Goal: Task Accomplishment & Management: Manage account settings

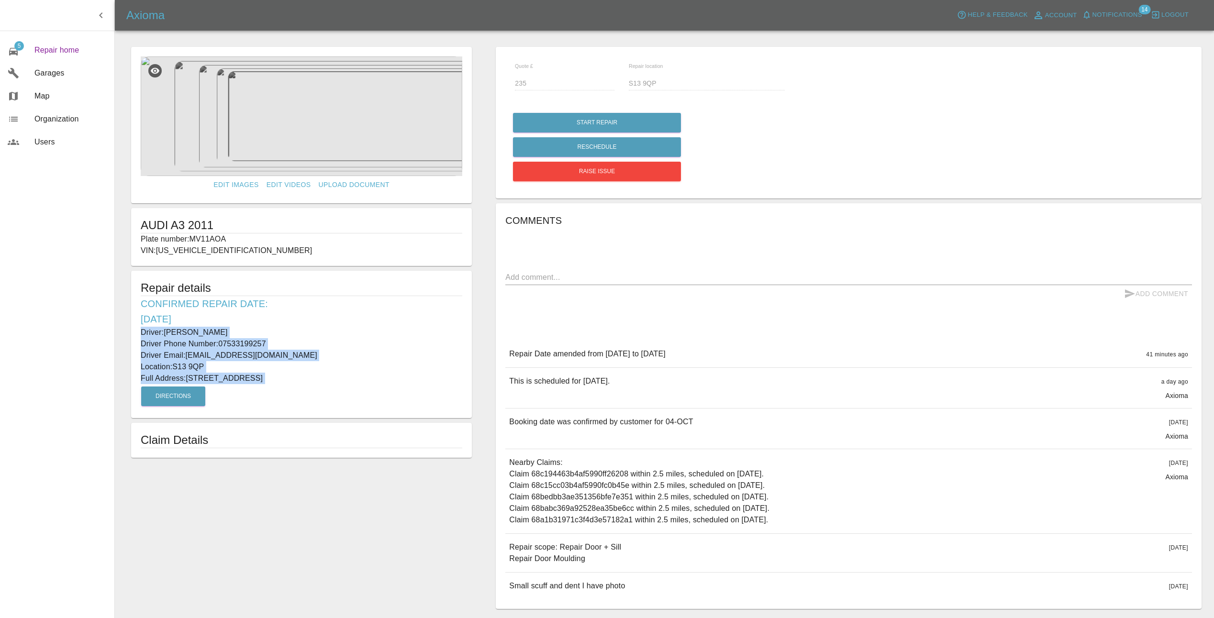
click at [62, 53] on span "Repair home" at bounding box center [70, 50] width 72 height 11
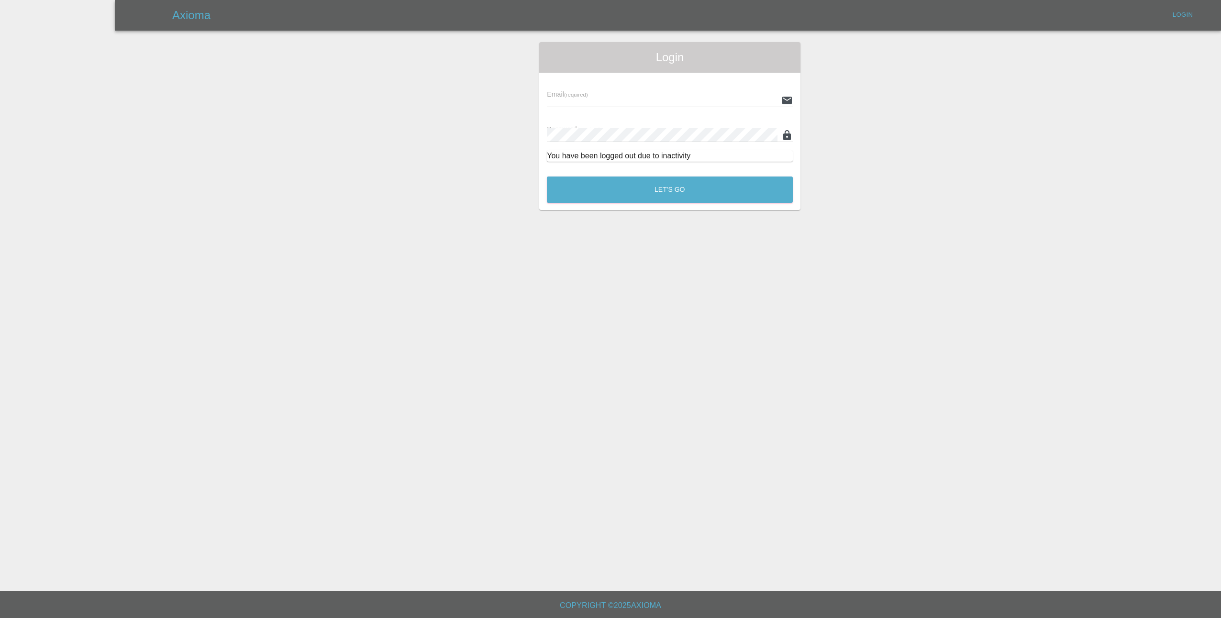
type input "[EMAIL_ADDRESS][DOMAIN_NAME]"
click at [649, 193] on button "Let's Go" at bounding box center [670, 190] width 246 height 26
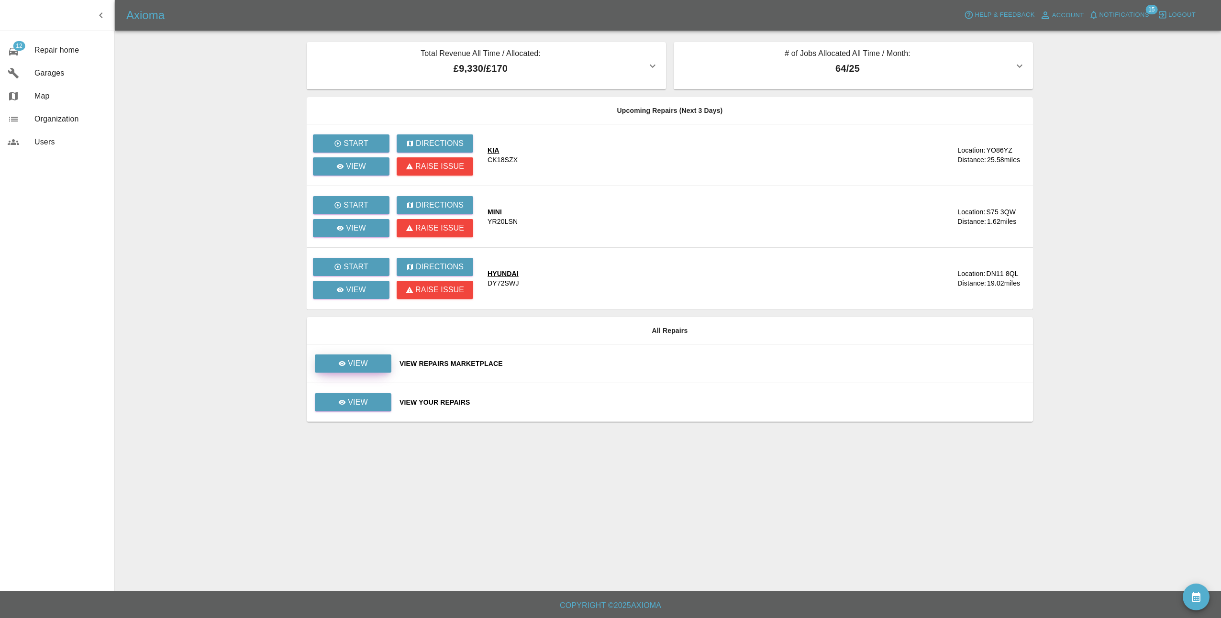
click at [350, 368] on p "View" at bounding box center [358, 363] width 20 height 11
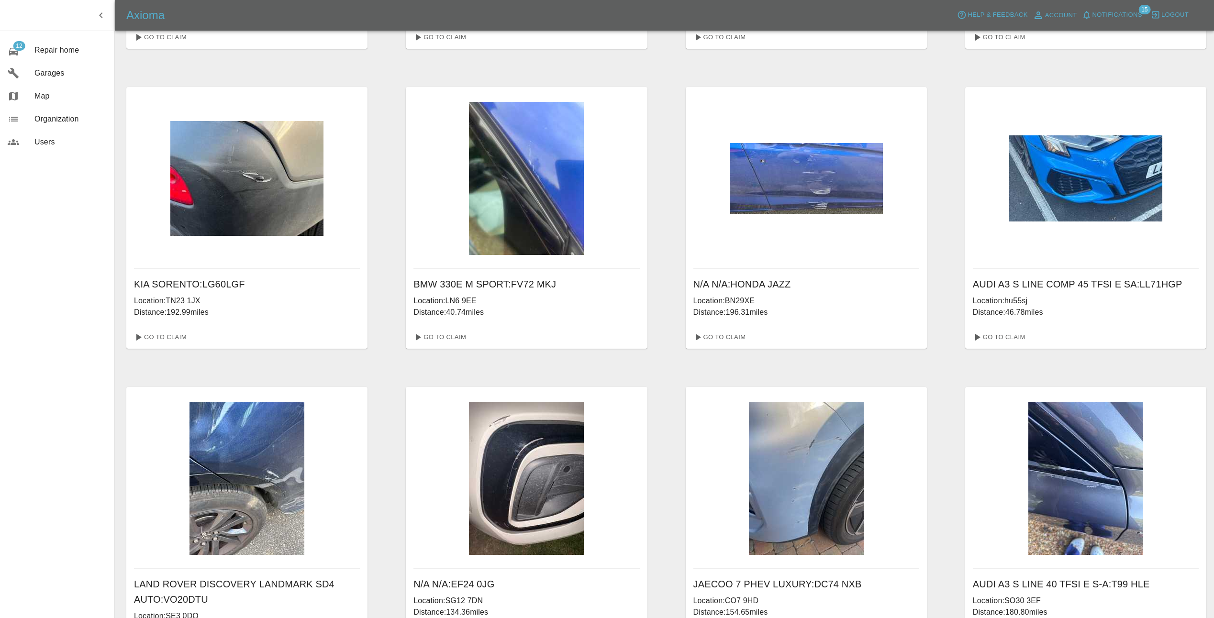
scroll to position [196, 0]
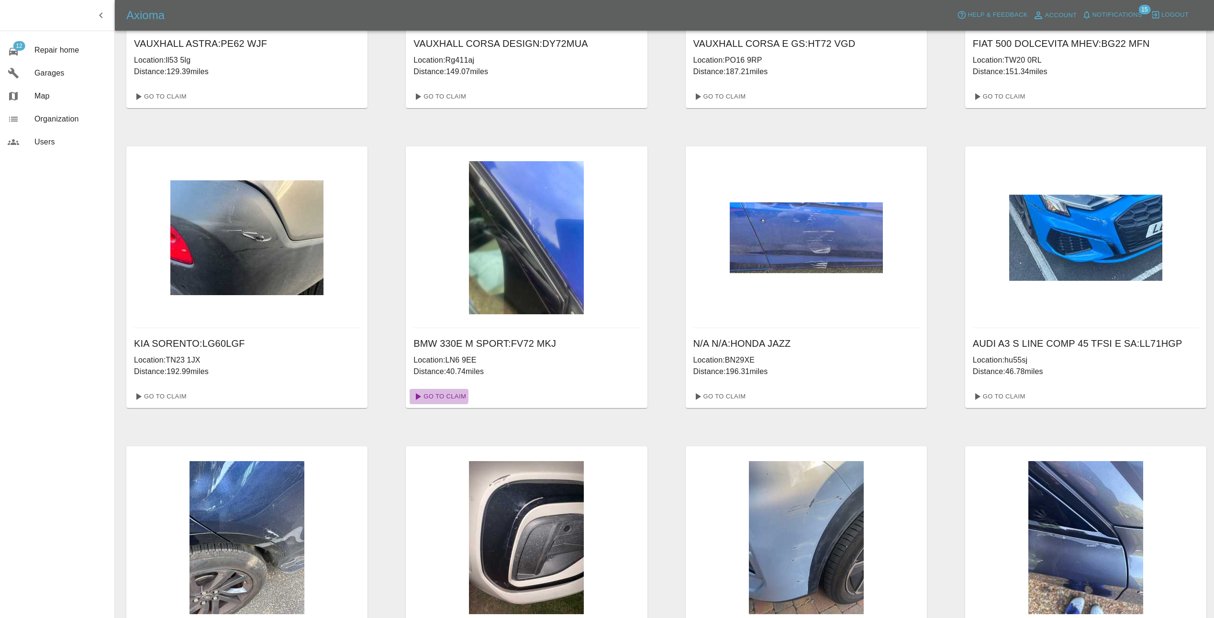
click at [438, 396] on link "Go To Claim" at bounding box center [439, 396] width 59 height 15
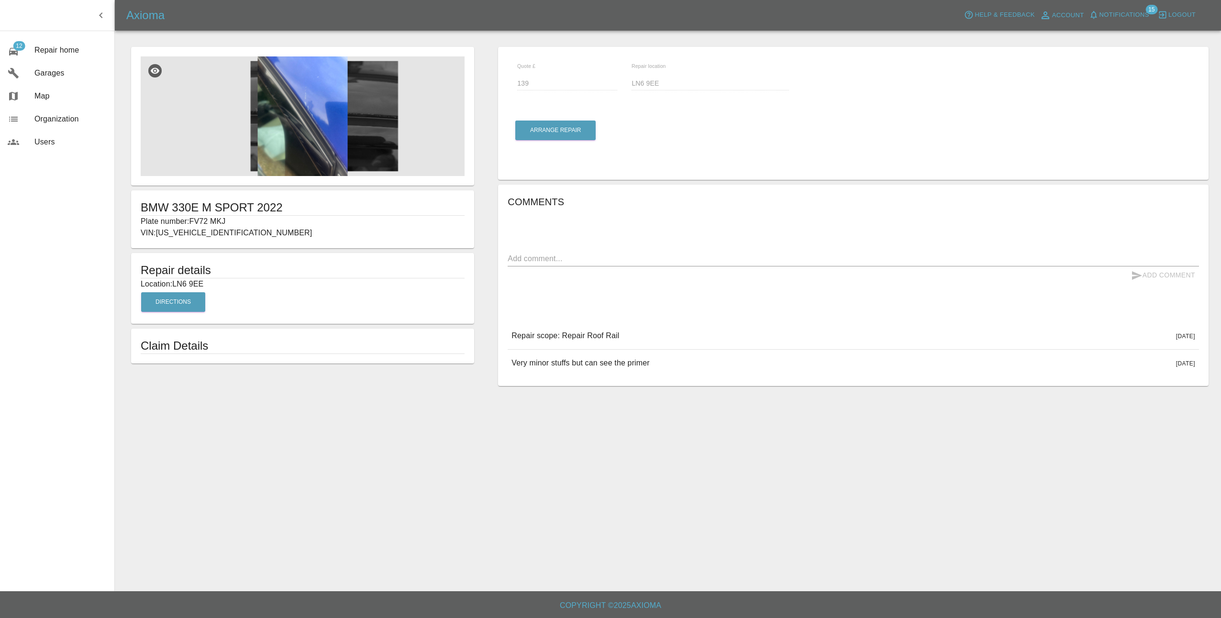
click at [327, 145] on img at bounding box center [303, 116] width 324 height 120
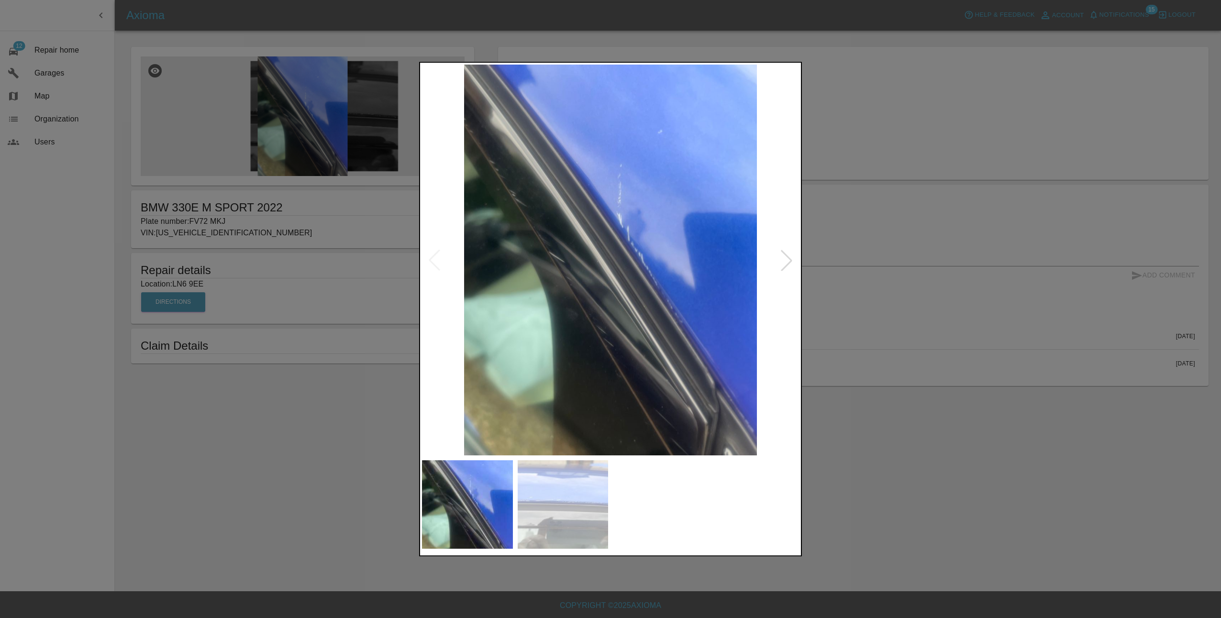
click at [790, 258] on div at bounding box center [786, 260] width 21 height 21
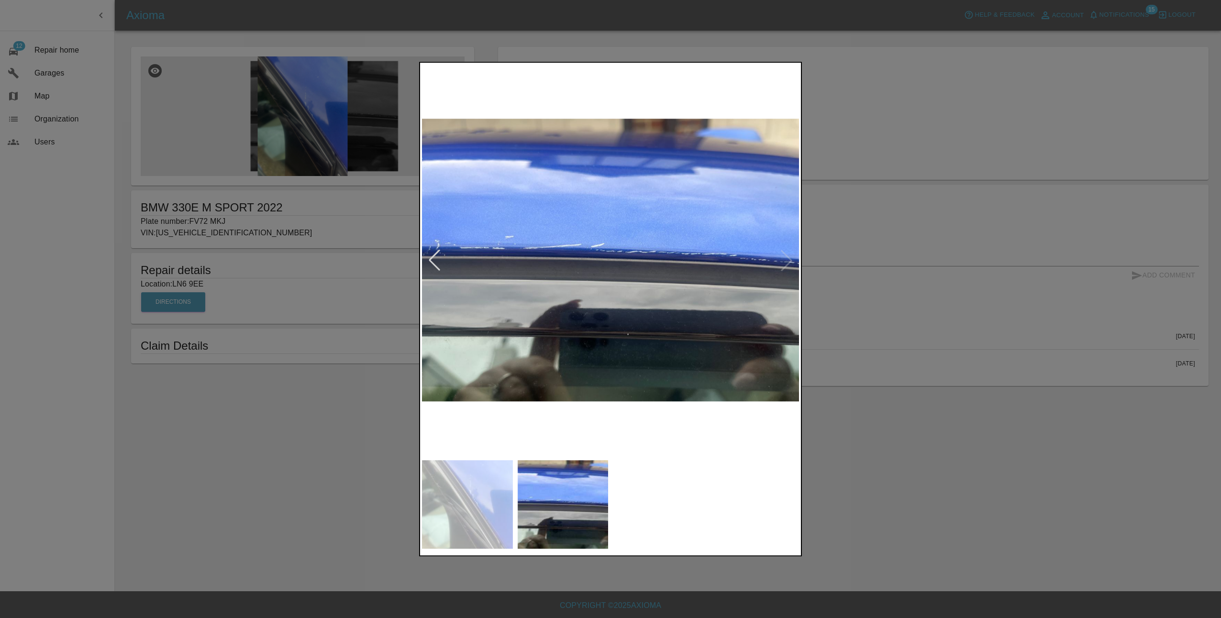
click at [790, 258] on img at bounding box center [610, 260] width 377 height 391
click at [787, 260] on img at bounding box center [610, 260] width 377 height 391
click at [435, 259] on div at bounding box center [434, 260] width 21 height 21
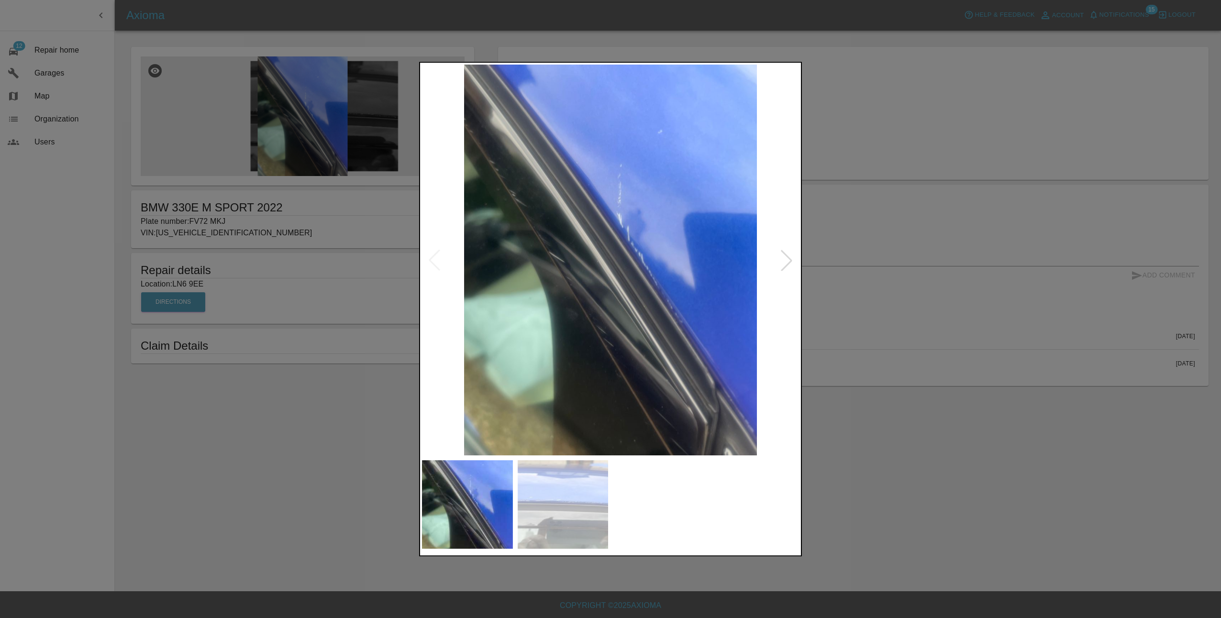
click at [863, 349] on div at bounding box center [610, 309] width 1221 height 618
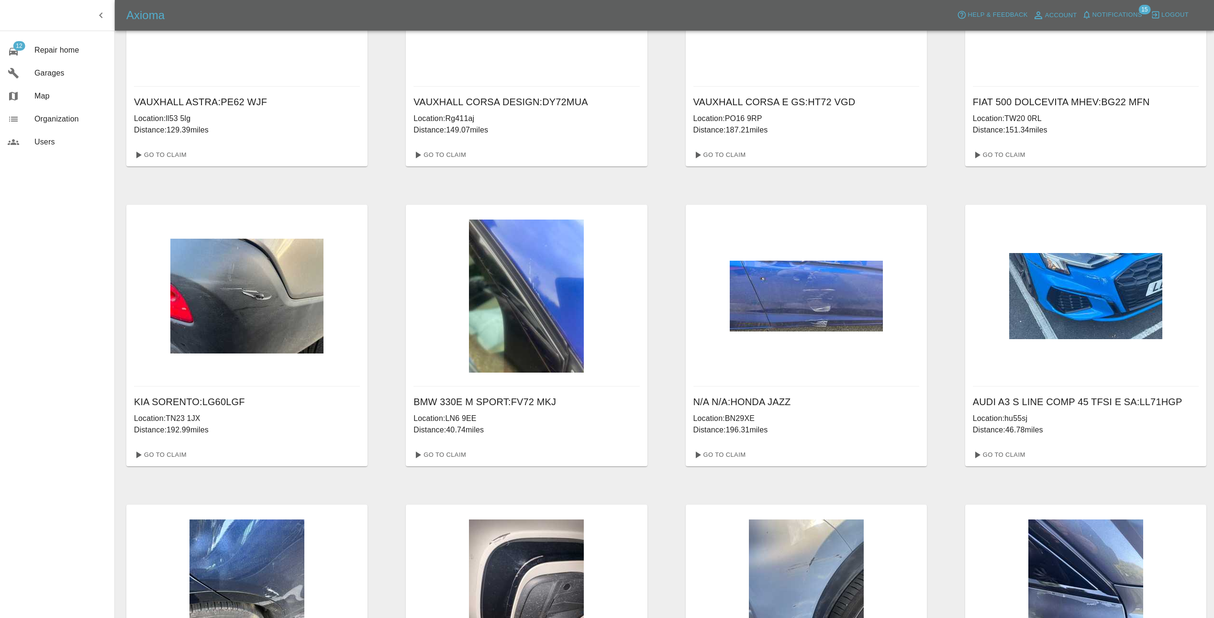
scroll to position [144, 0]
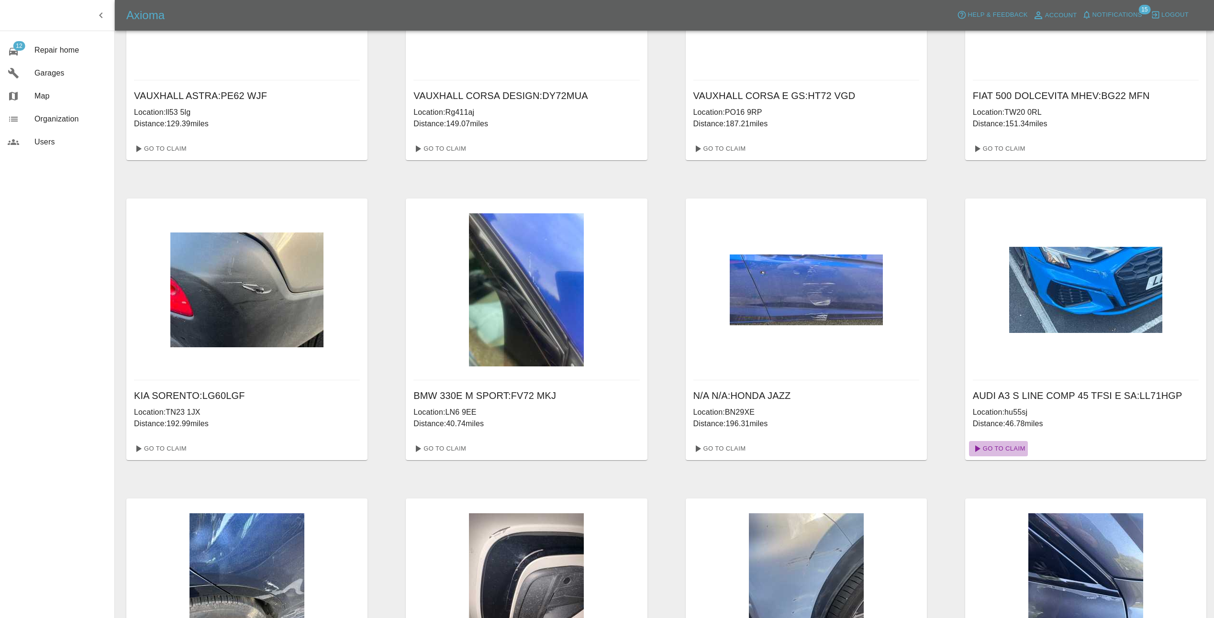
click at [999, 451] on link "Go To Claim" at bounding box center [998, 448] width 59 height 15
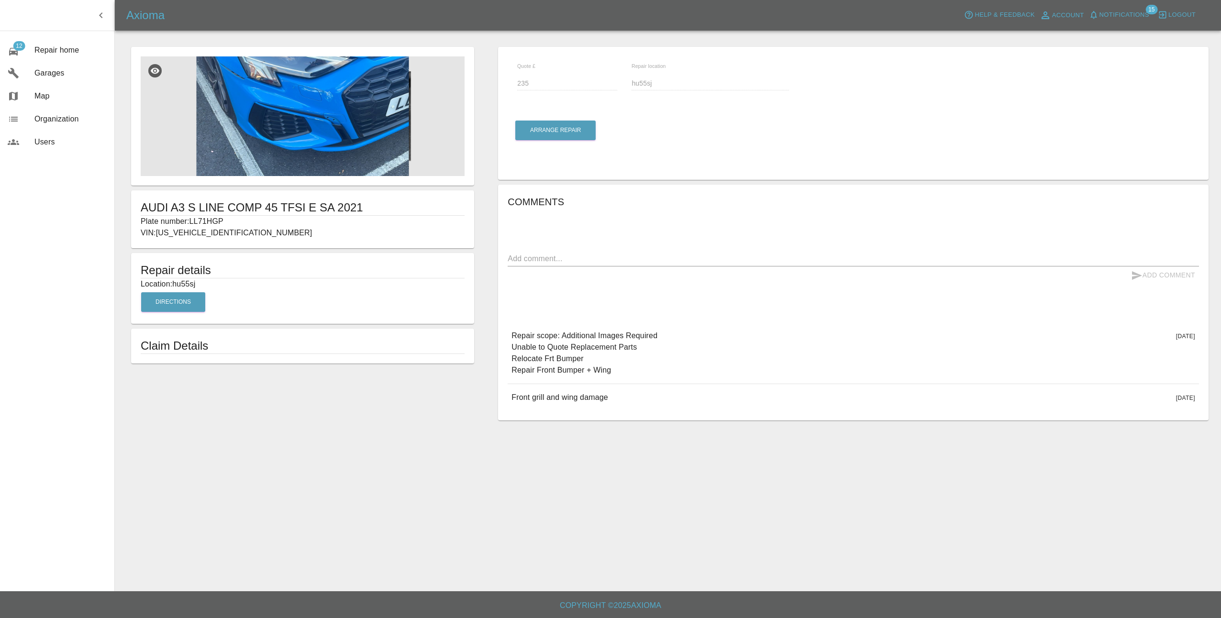
click at [332, 141] on img at bounding box center [303, 116] width 324 height 120
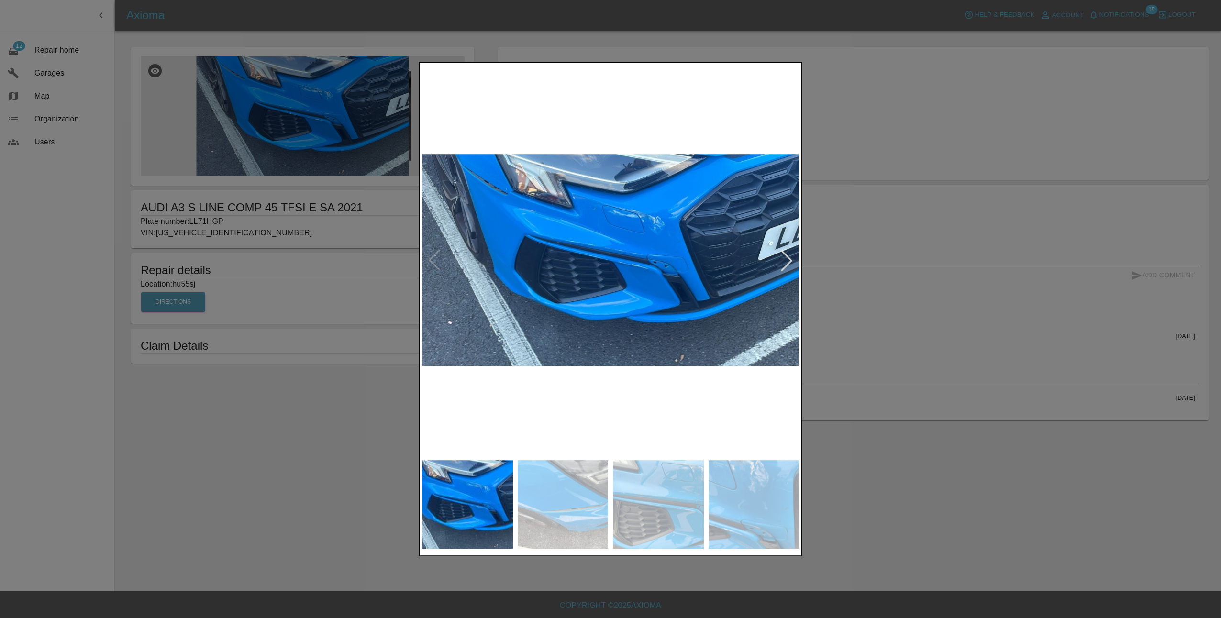
click at [794, 261] on div at bounding box center [786, 260] width 21 height 21
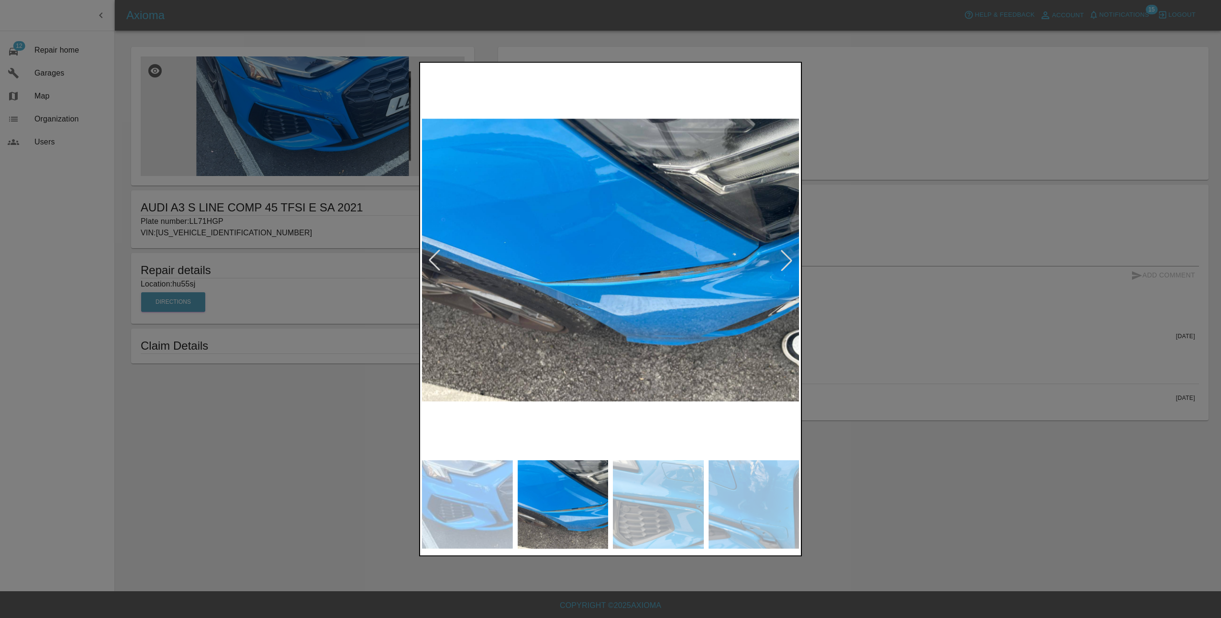
click at [792, 262] on div at bounding box center [786, 260] width 21 height 21
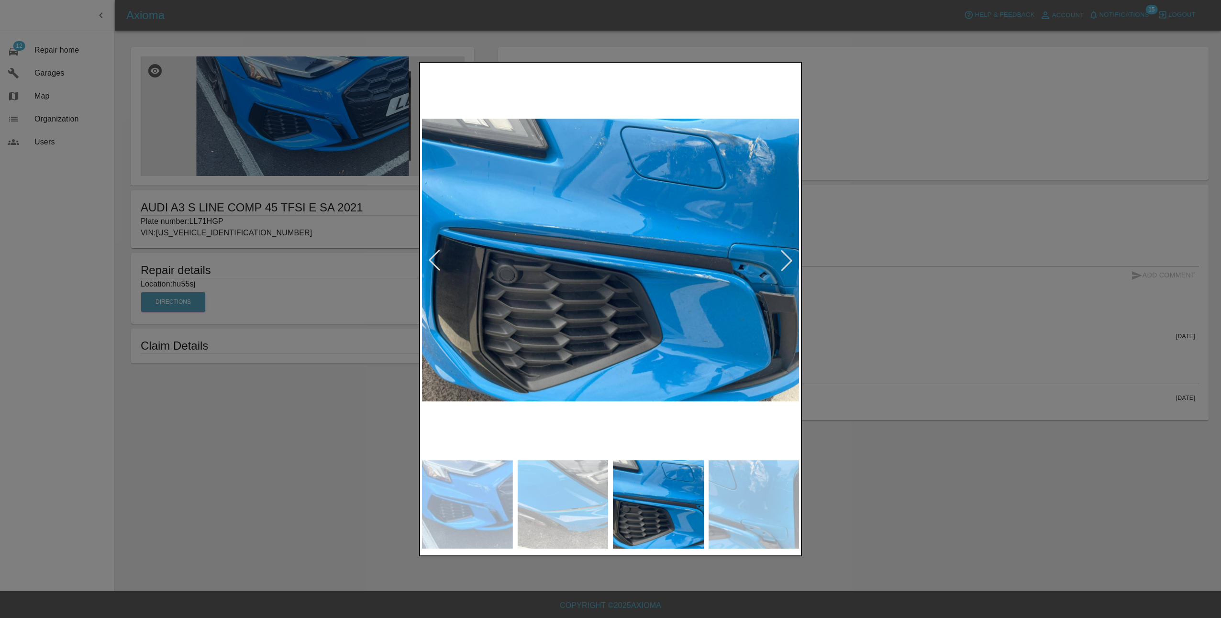
click at [792, 262] on div at bounding box center [786, 260] width 21 height 21
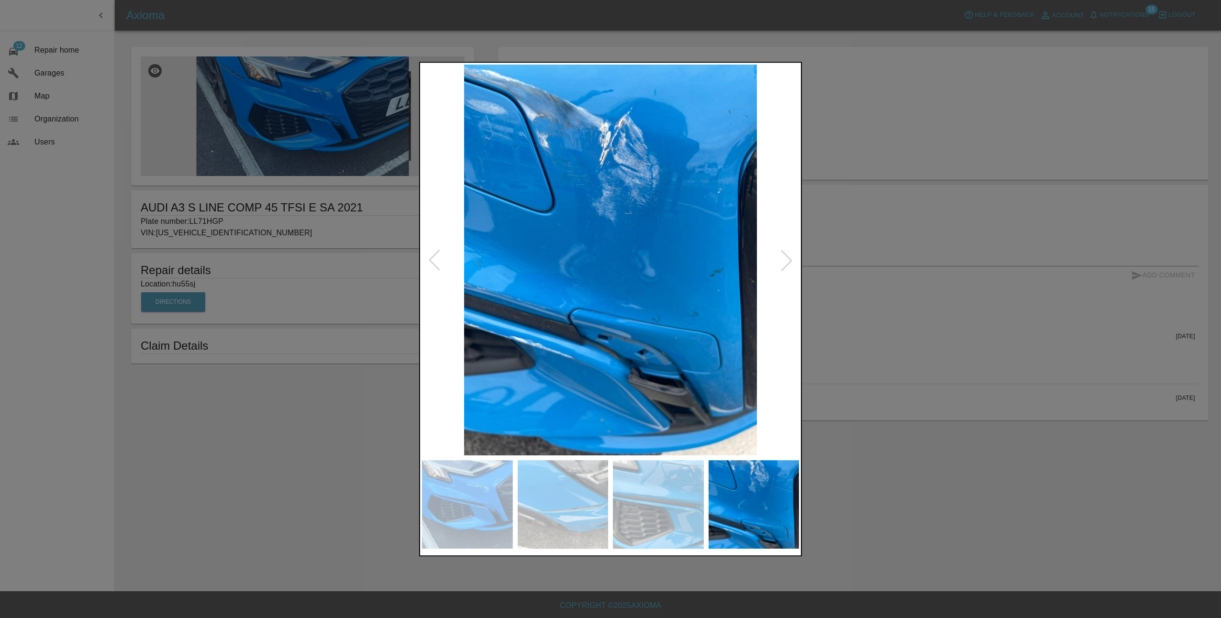
click at [792, 262] on div at bounding box center [786, 260] width 21 height 21
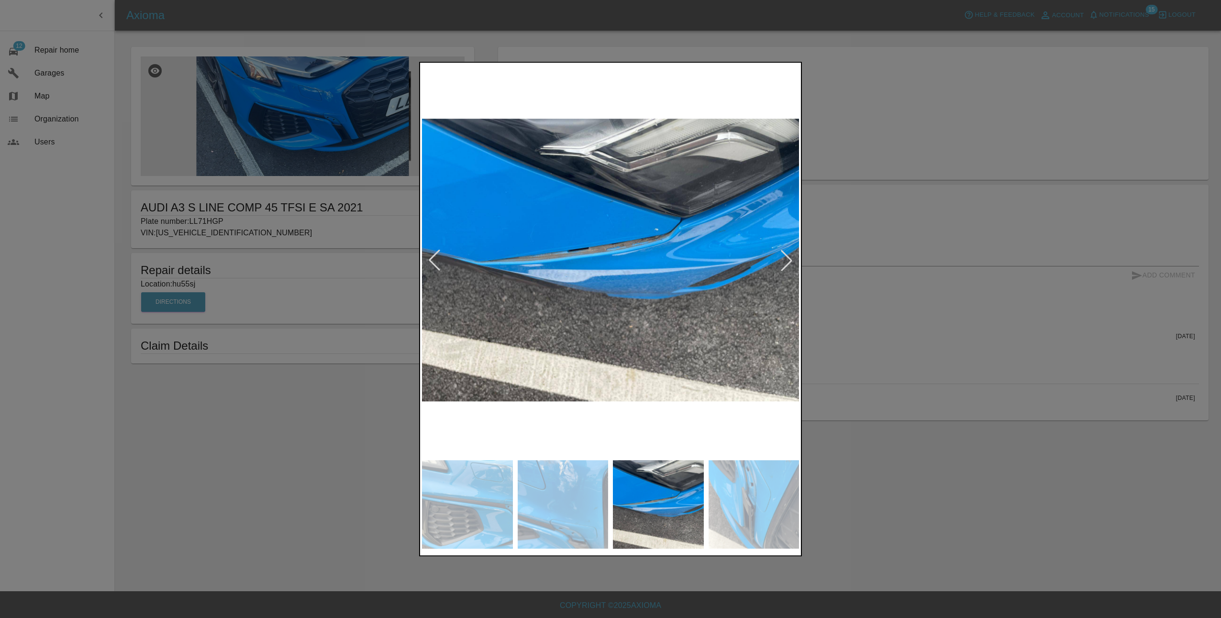
click at [792, 262] on div at bounding box center [786, 260] width 21 height 21
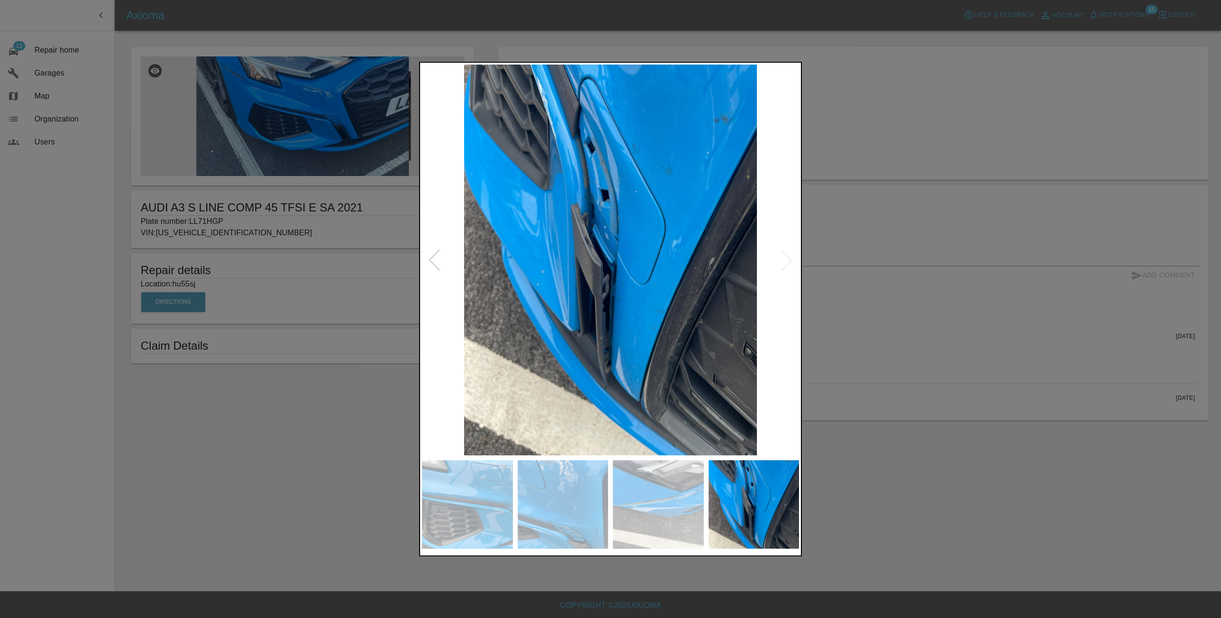
click at [857, 321] on div at bounding box center [610, 309] width 1221 height 618
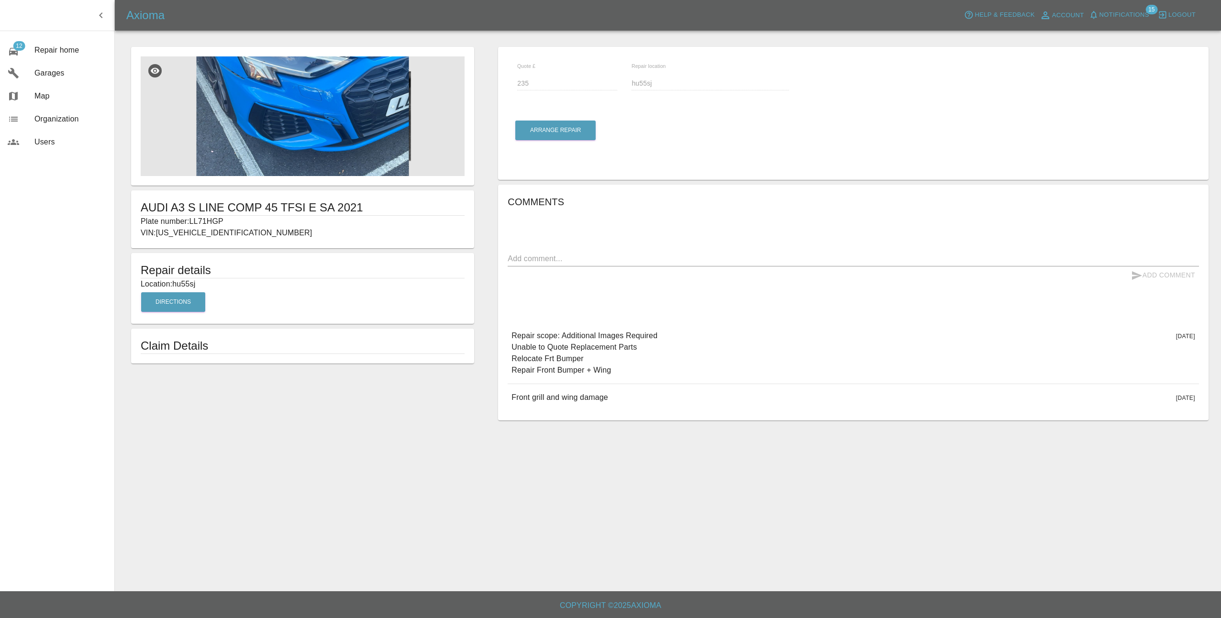
click at [279, 108] on img at bounding box center [303, 116] width 324 height 120
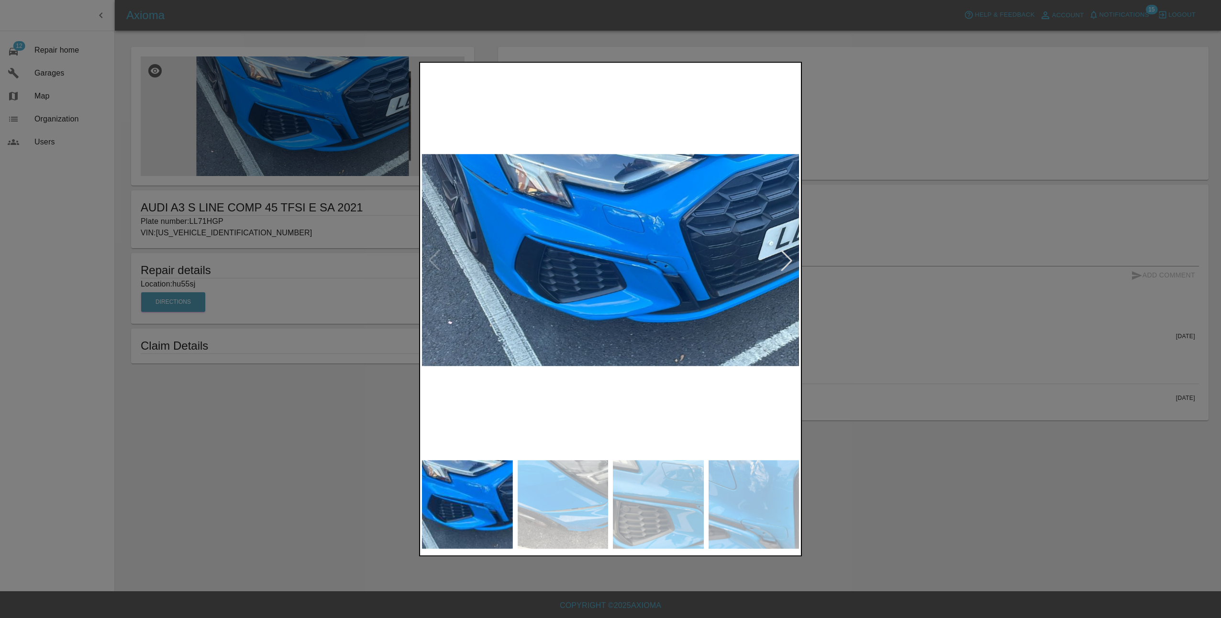
click at [788, 264] on div at bounding box center [786, 260] width 21 height 21
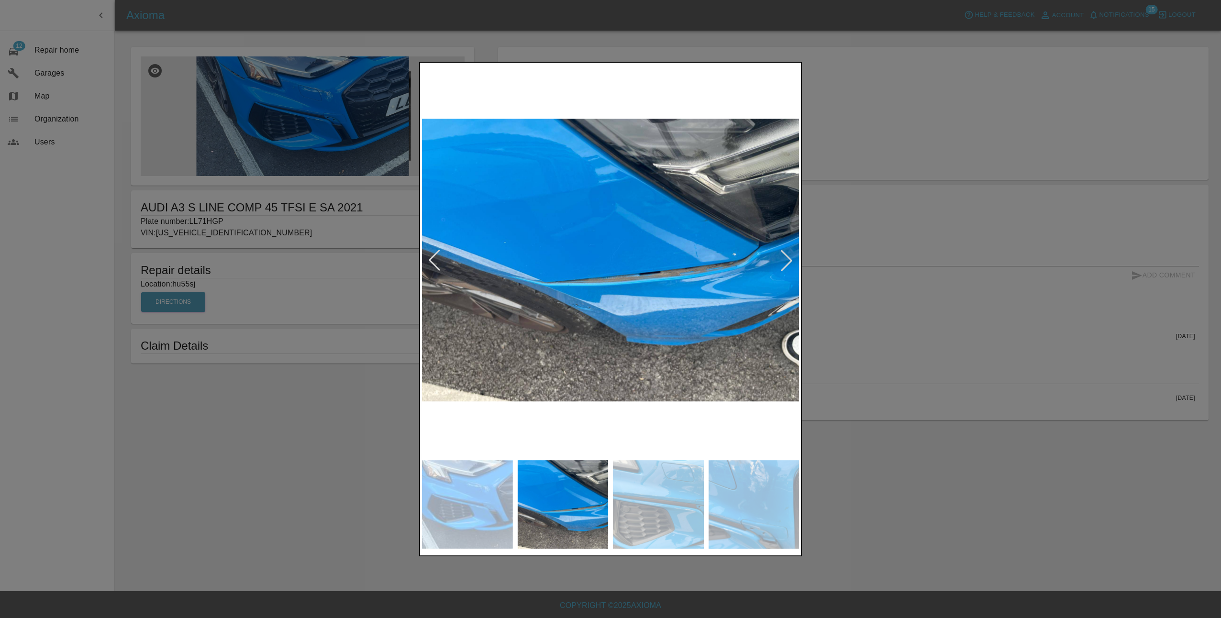
click at [788, 264] on div at bounding box center [786, 260] width 21 height 21
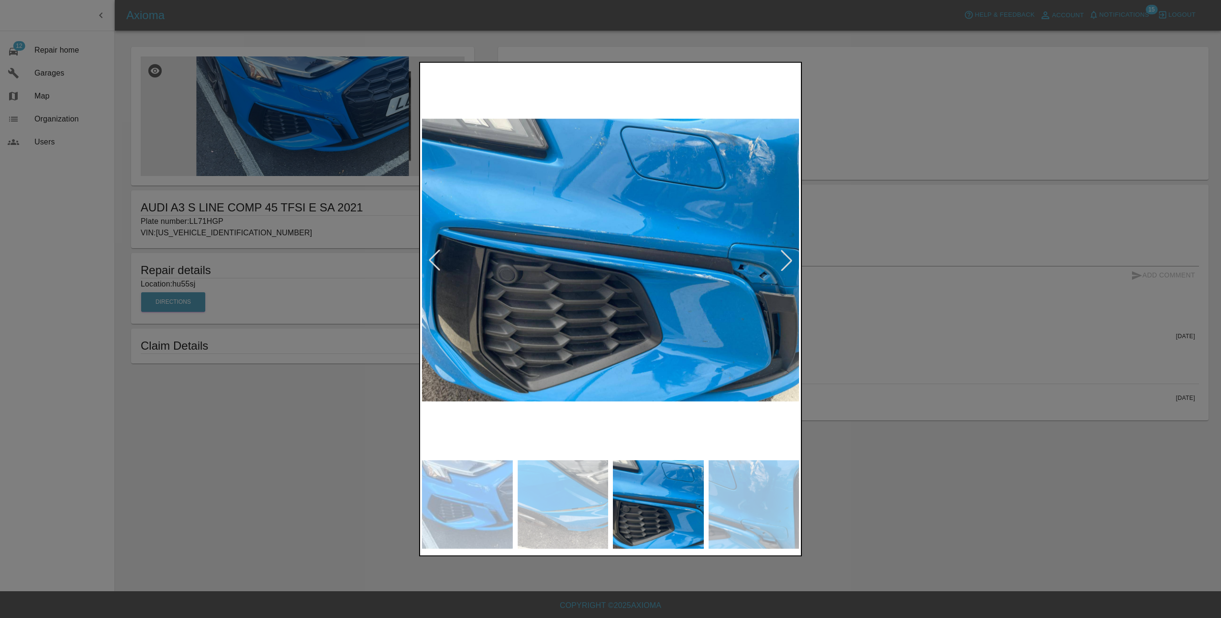
click at [788, 264] on div at bounding box center [786, 260] width 21 height 21
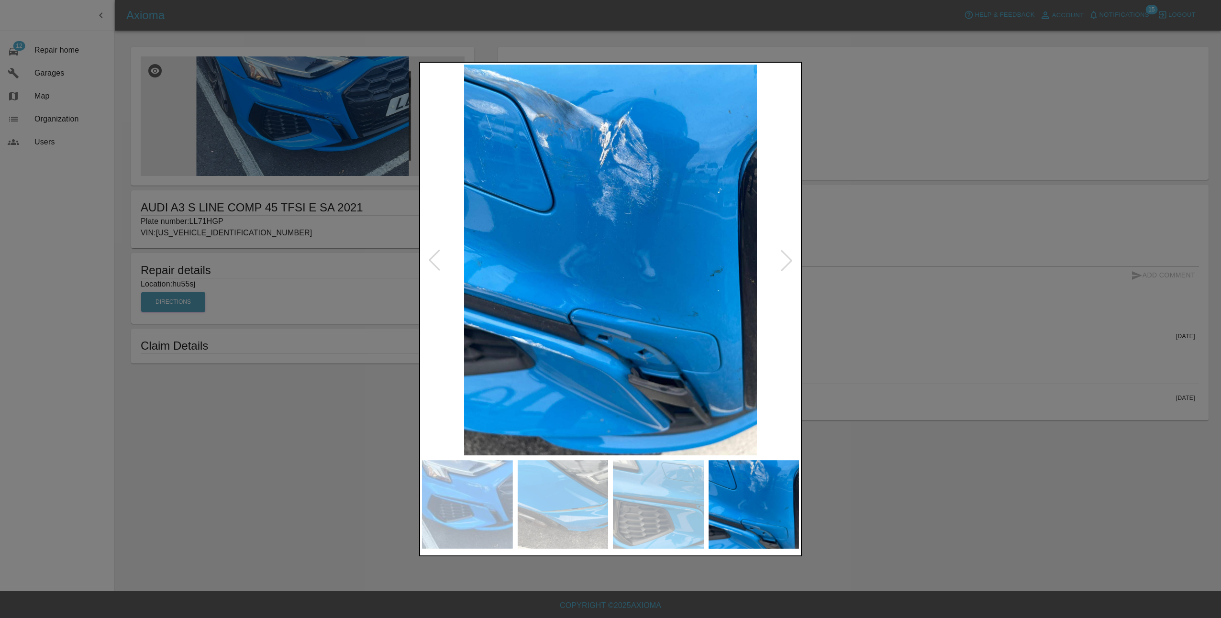
click at [876, 302] on div at bounding box center [610, 309] width 1221 height 618
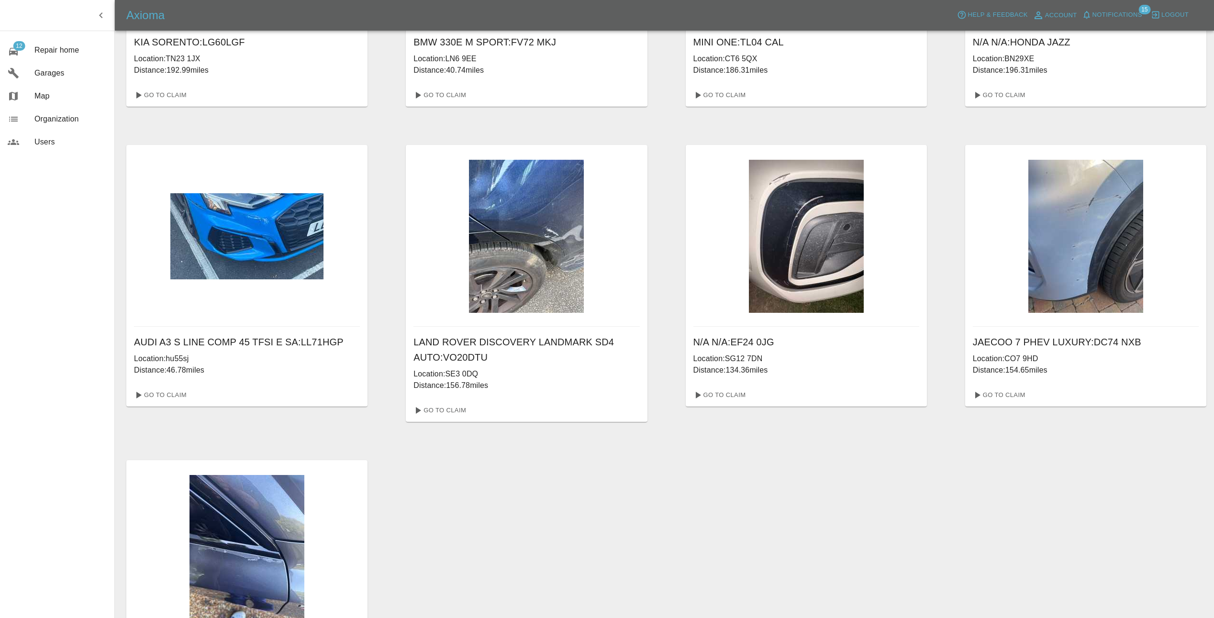
scroll to position [496, 0]
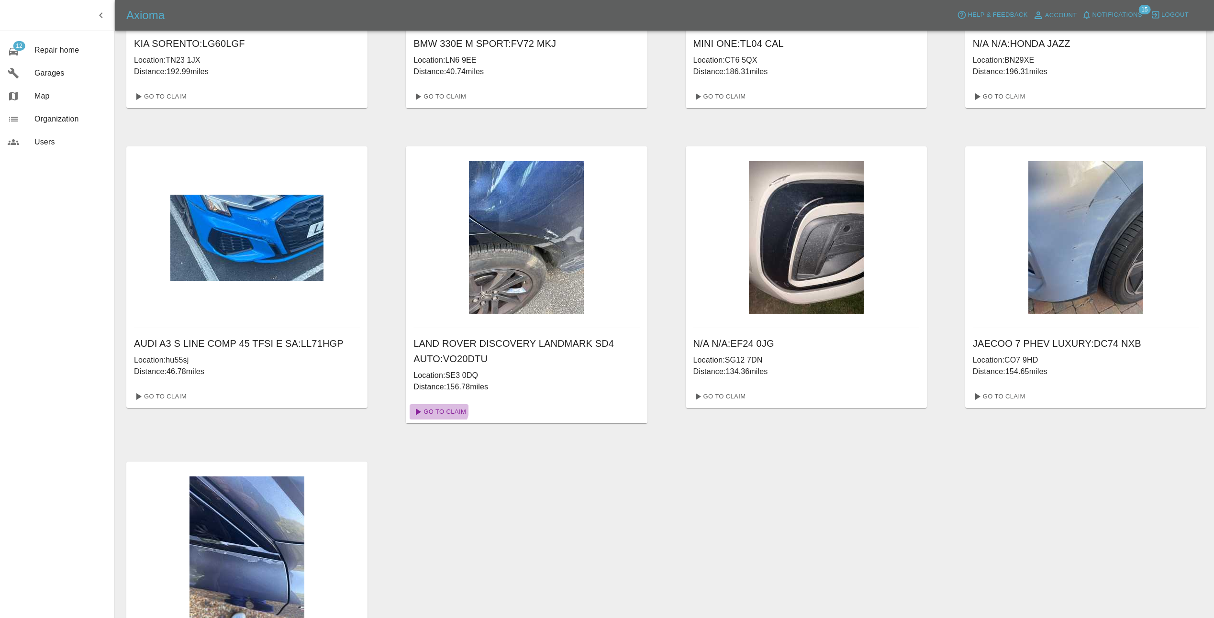
click at [437, 407] on link "Go To Claim" at bounding box center [439, 411] width 59 height 15
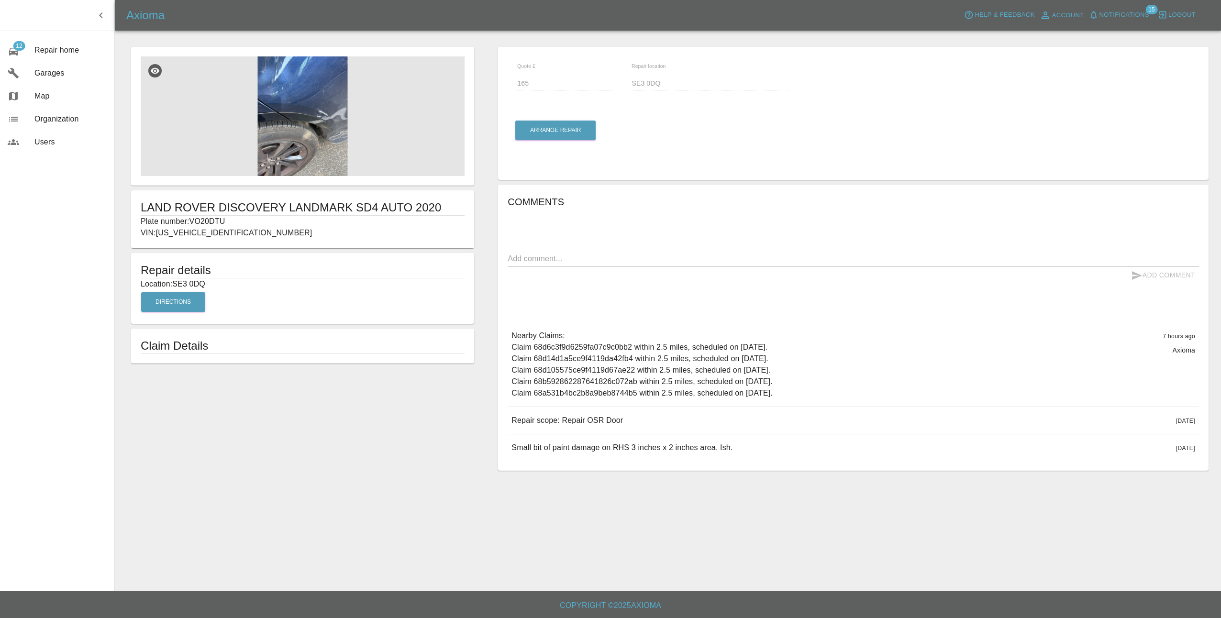
click at [330, 146] on img at bounding box center [303, 116] width 324 height 120
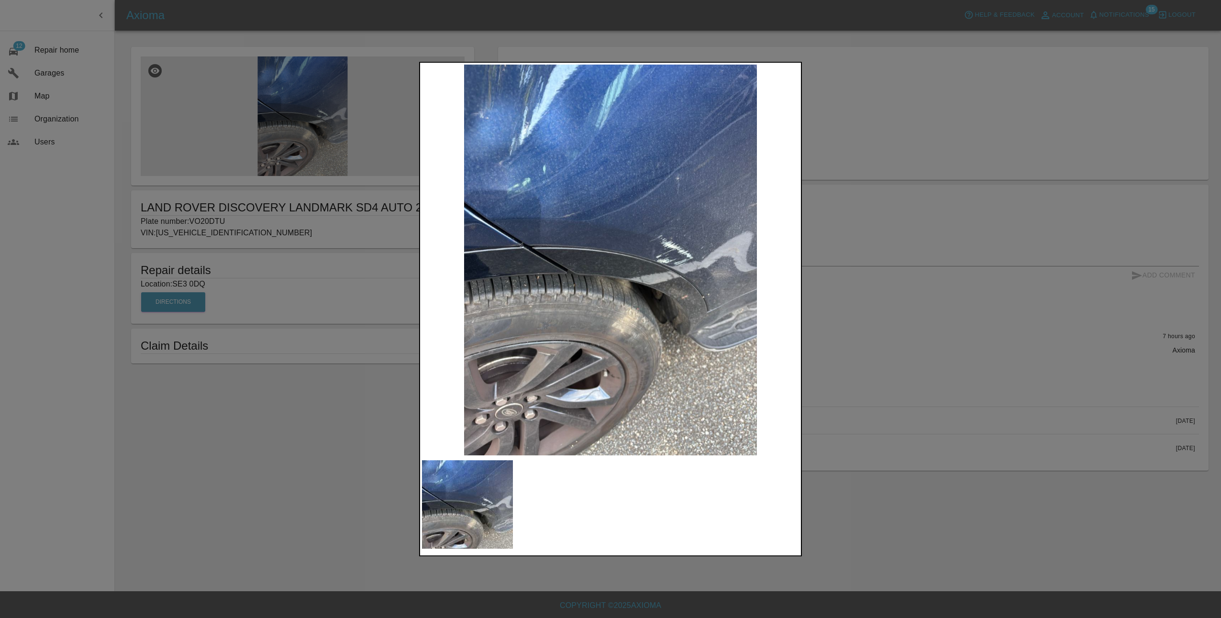
click at [665, 294] on img at bounding box center [610, 260] width 377 height 391
click at [925, 292] on div at bounding box center [610, 309] width 1221 height 618
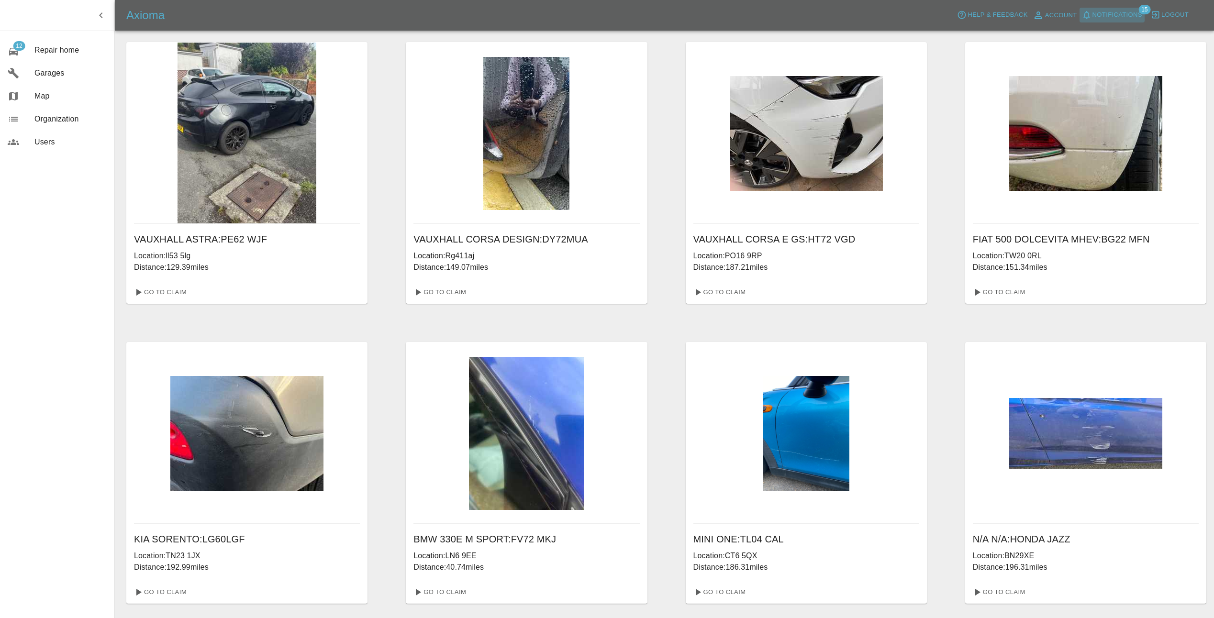
click at [1123, 10] on span "Notifications" at bounding box center [1118, 15] width 50 height 11
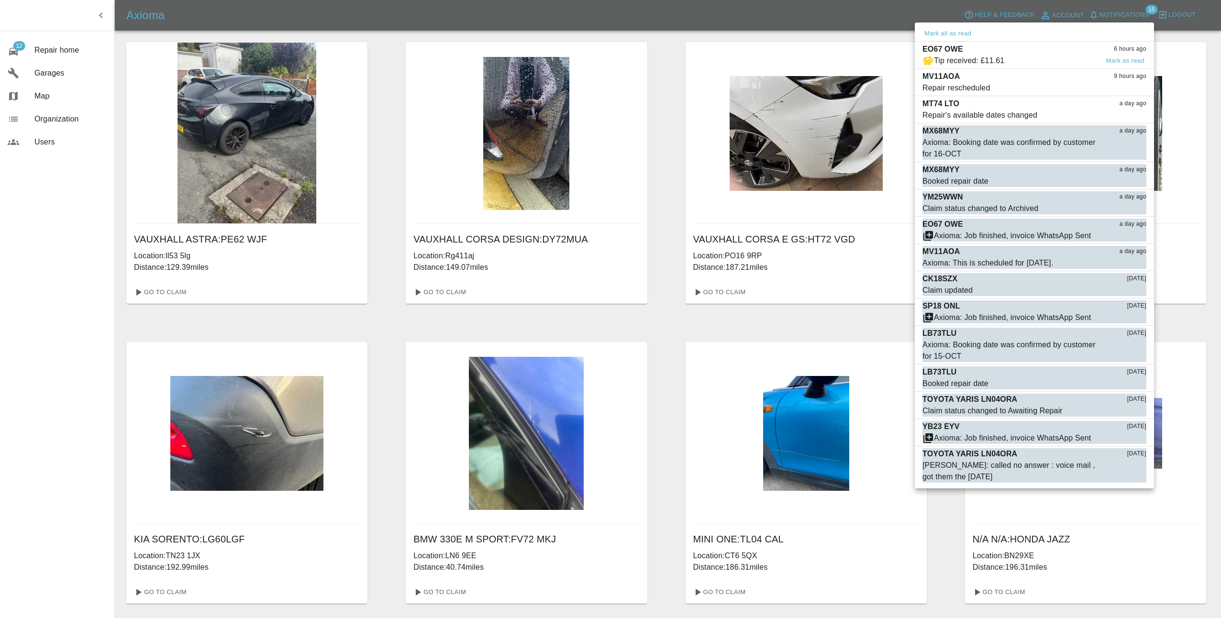
click at [1017, 55] on span "Tip received: £11.61" at bounding box center [1011, 60] width 176 height 11
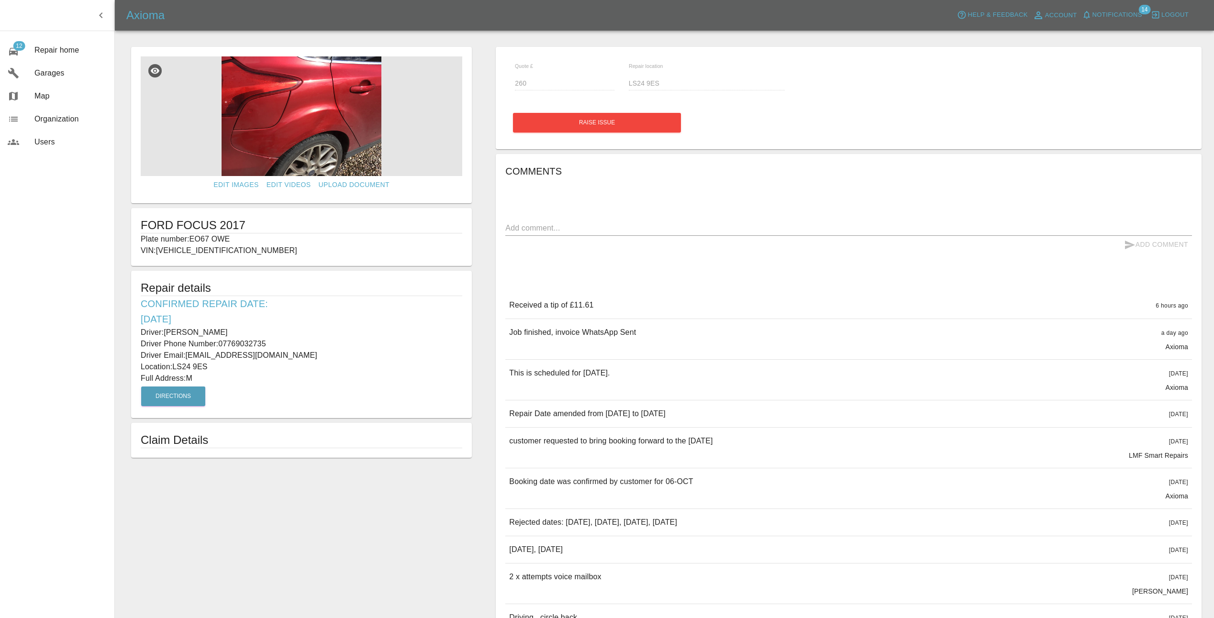
click at [312, 114] on img at bounding box center [302, 116] width 322 height 120
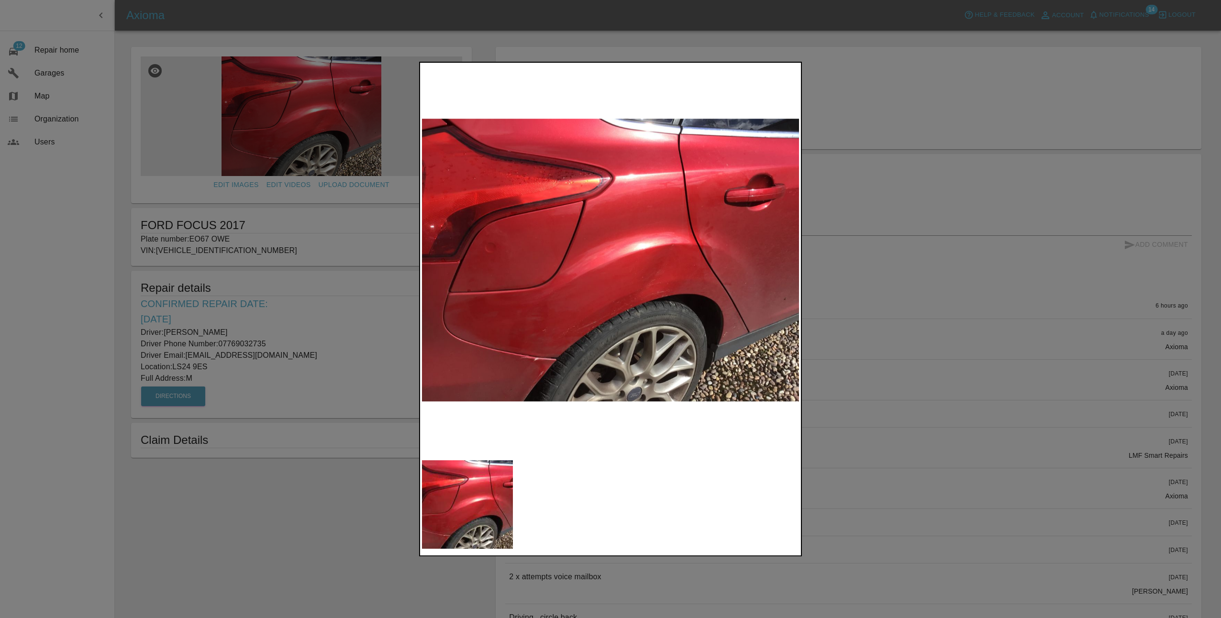
click at [949, 335] on div at bounding box center [610, 309] width 1221 height 618
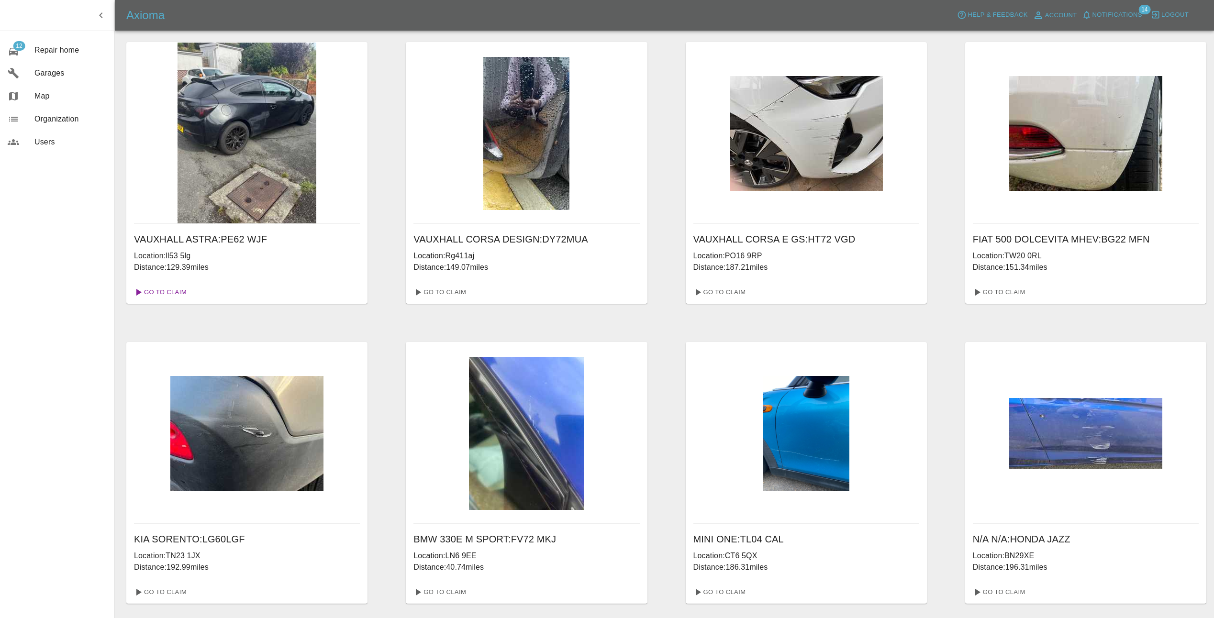
click at [170, 291] on link "Go To Claim" at bounding box center [159, 292] width 59 height 15
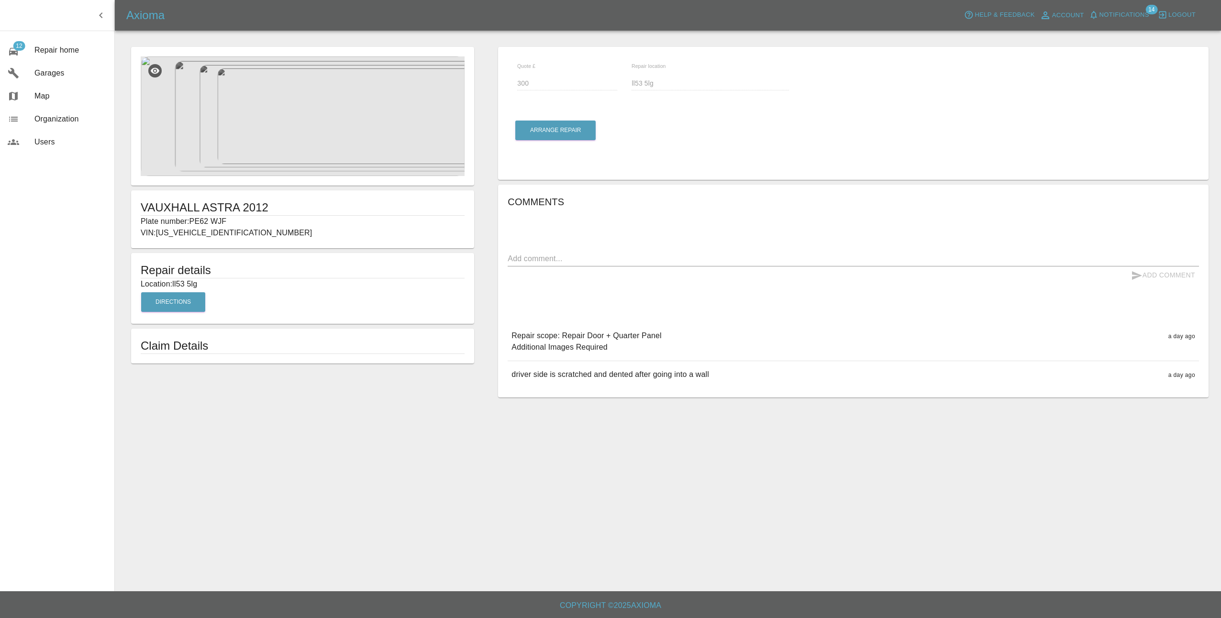
click at [307, 110] on img at bounding box center [303, 116] width 324 height 120
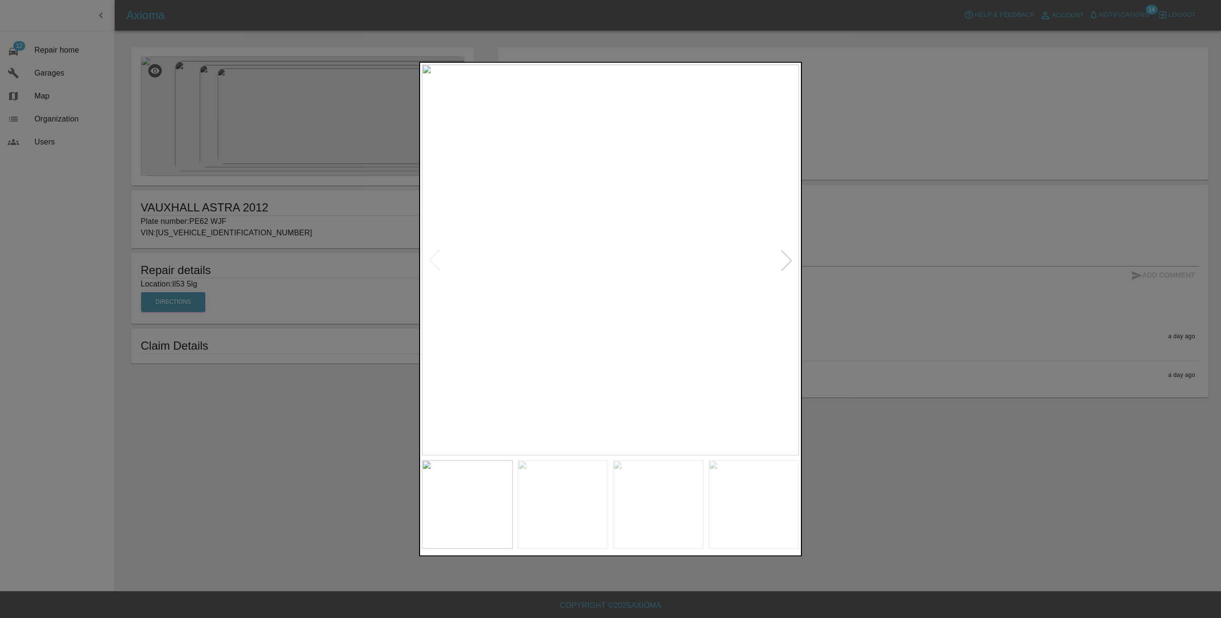
click at [789, 256] on div at bounding box center [786, 260] width 21 height 21
click at [790, 256] on div at bounding box center [786, 260] width 21 height 21
click at [790, 256] on img at bounding box center [610, 260] width 377 height 391
click at [839, 276] on div at bounding box center [610, 309] width 1221 height 618
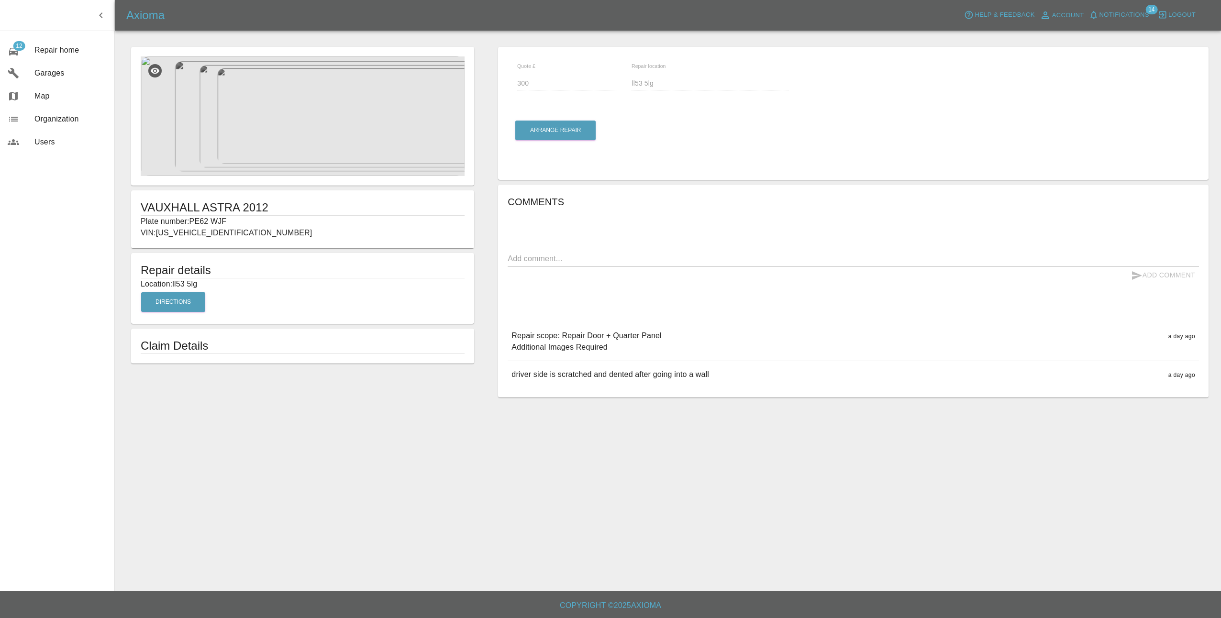
click at [299, 119] on img at bounding box center [303, 116] width 324 height 120
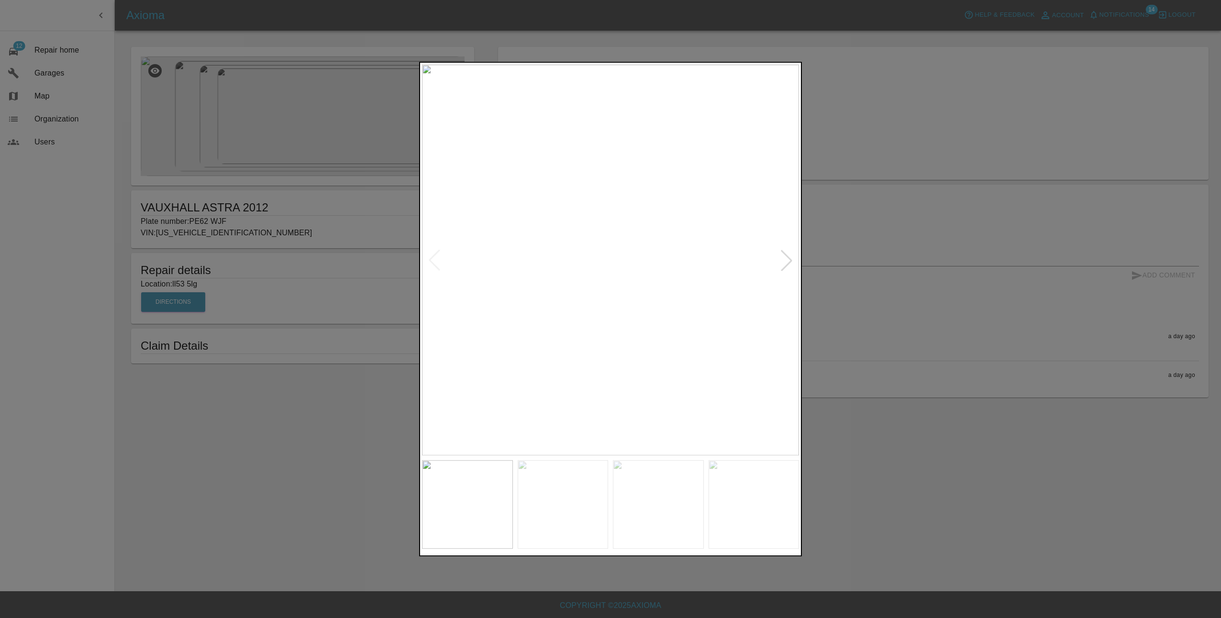
click at [953, 256] on div at bounding box center [610, 309] width 1221 height 618
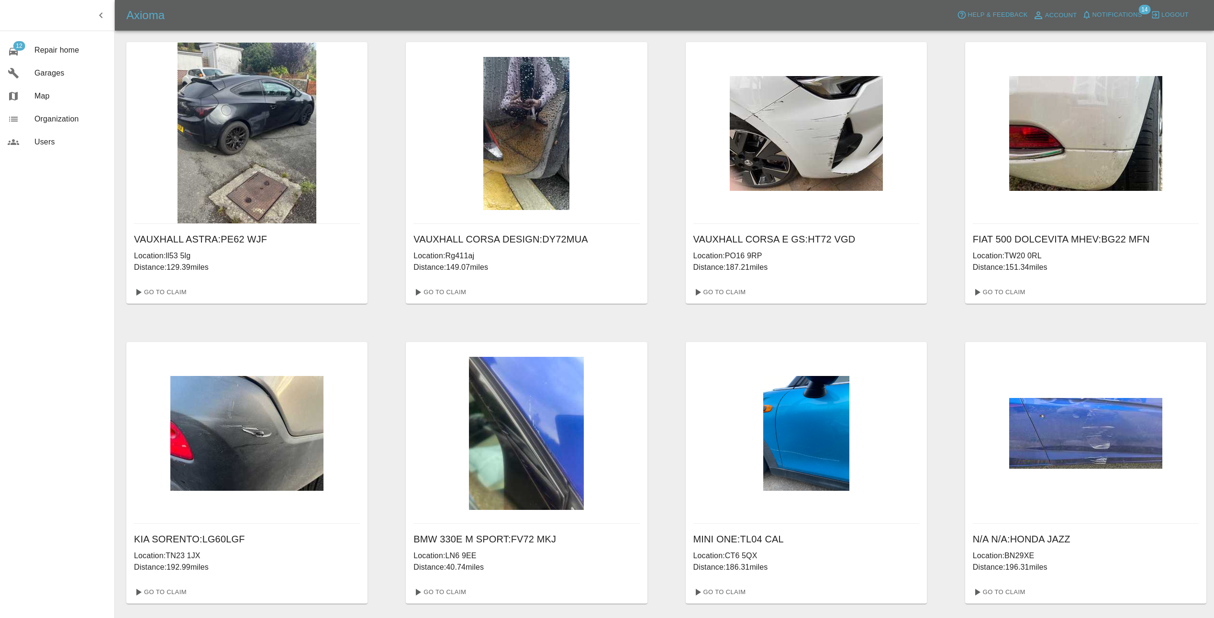
click at [729, 281] on div "Go To Claim" at bounding box center [806, 292] width 241 height 23
click at [730, 291] on link "Go To Claim" at bounding box center [719, 292] width 59 height 15
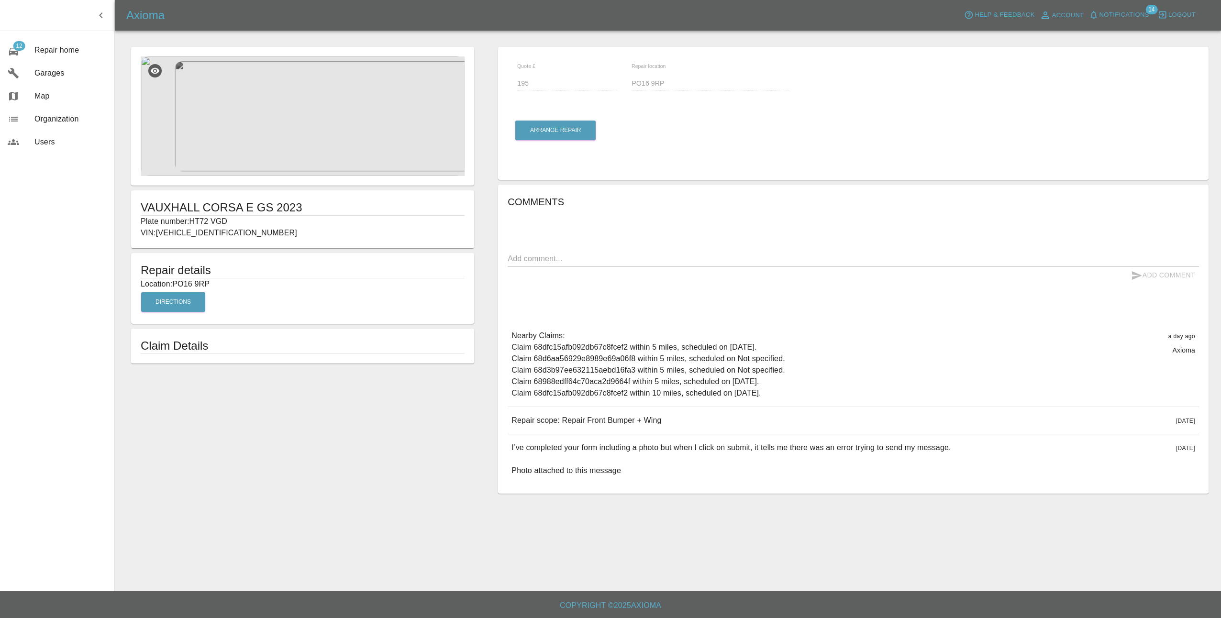
click at [280, 123] on img at bounding box center [303, 116] width 324 height 120
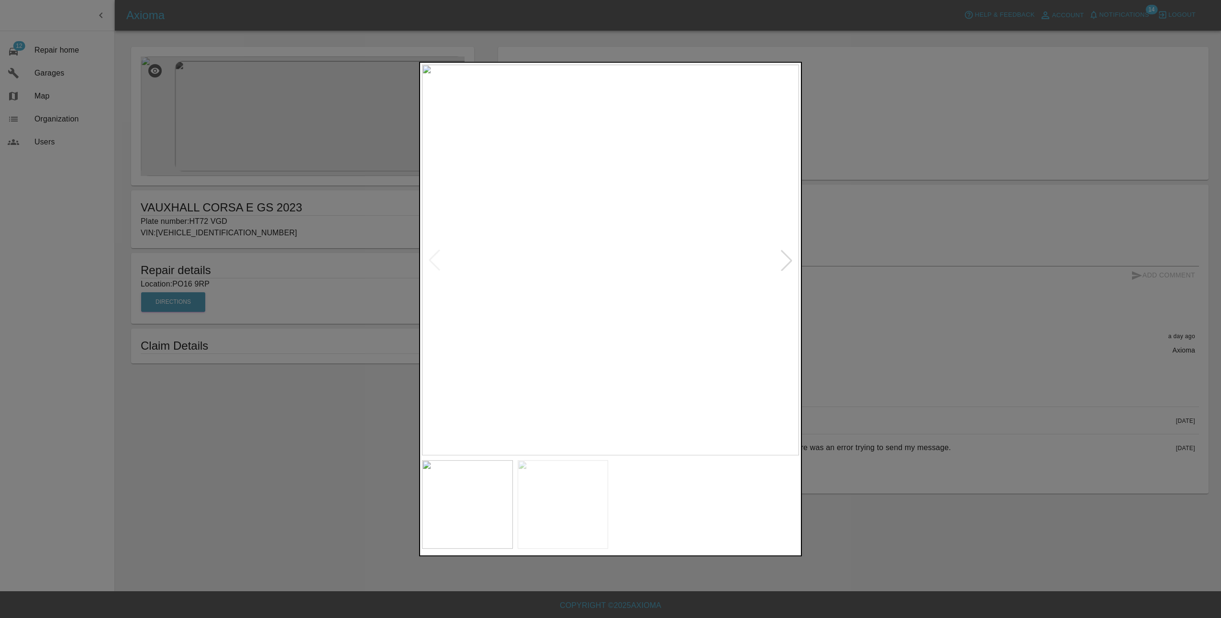
click at [792, 263] on div at bounding box center [786, 260] width 21 height 21
click at [792, 263] on img at bounding box center [610, 260] width 377 height 391
click at [906, 322] on div at bounding box center [610, 309] width 1221 height 618
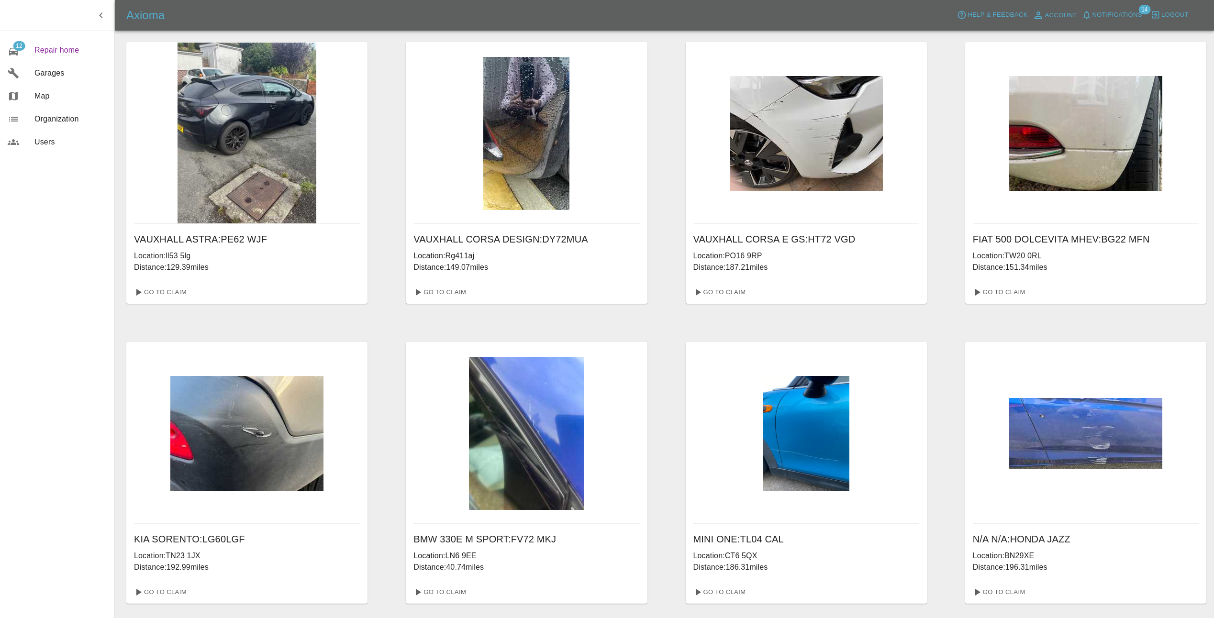
click at [58, 49] on span "Repair home" at bounding box center [70, 50] width 72 height 11
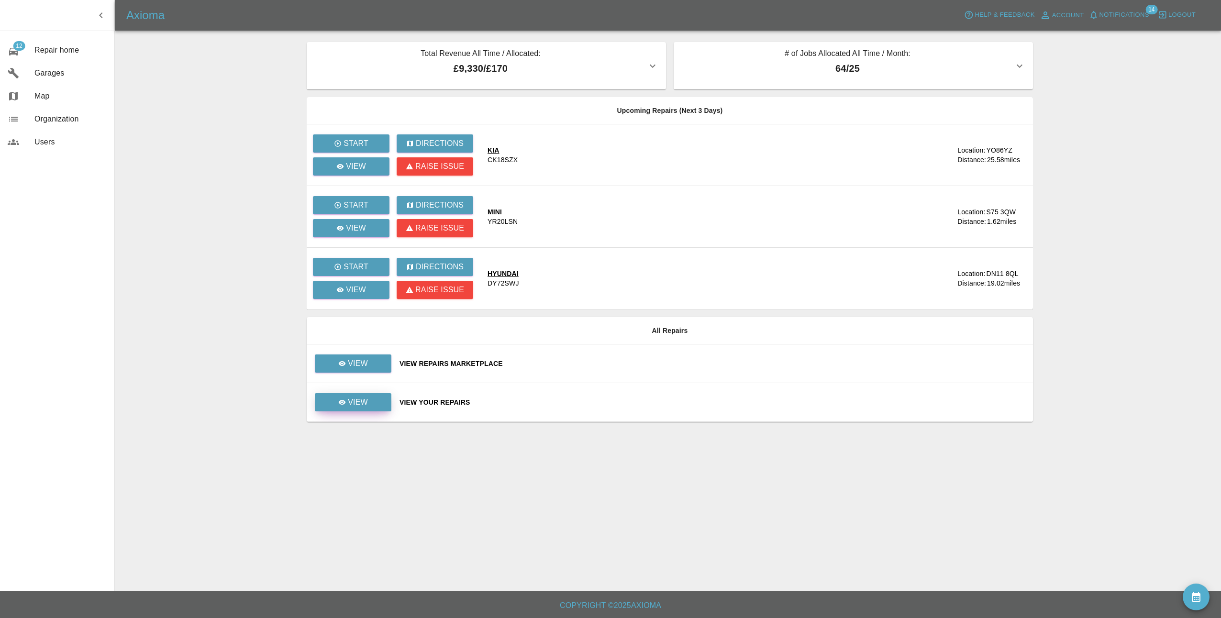
click at [378, 410] on link "View" at bounding box center [353, 402] width 77 height 18
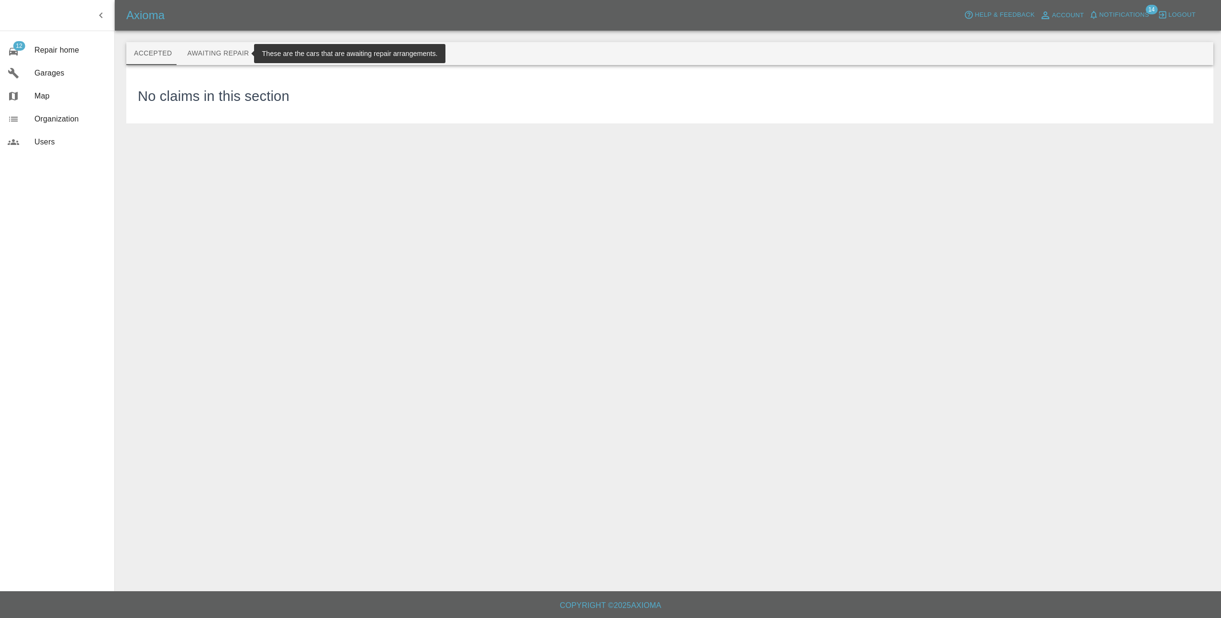
click at [218, 55] on button "Awaiting Repair" at bounding box center [217, 53] width 77 height 23
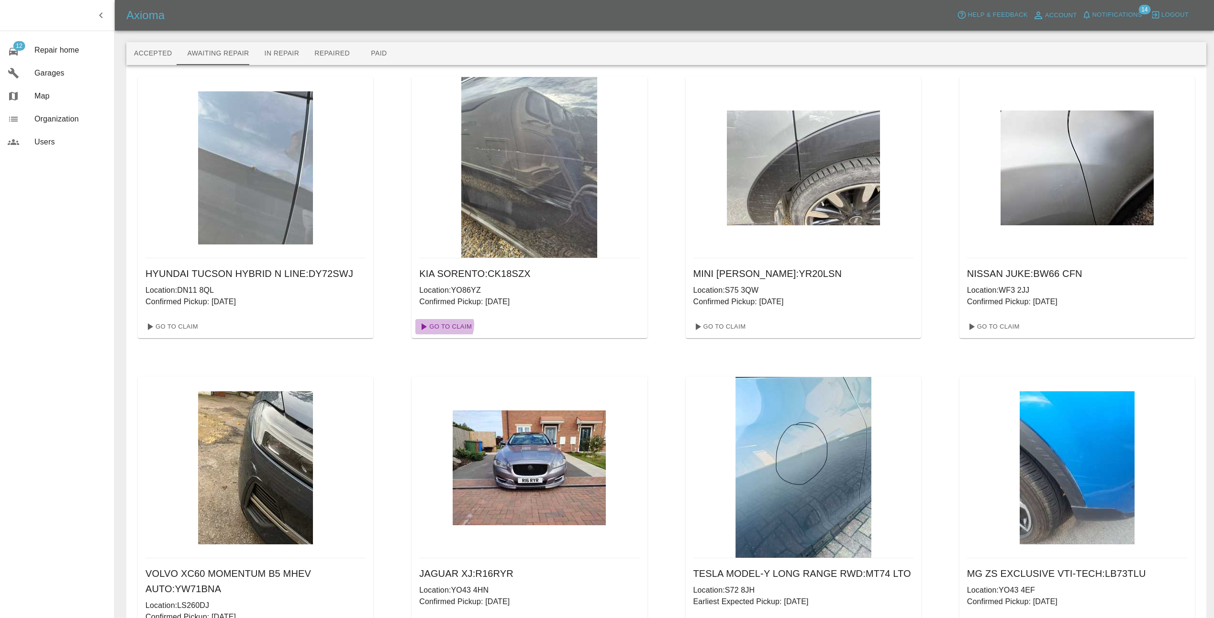
click at [443, 325] on link "Go To Claim" at bounding box center [444, 326] width 59 height 15
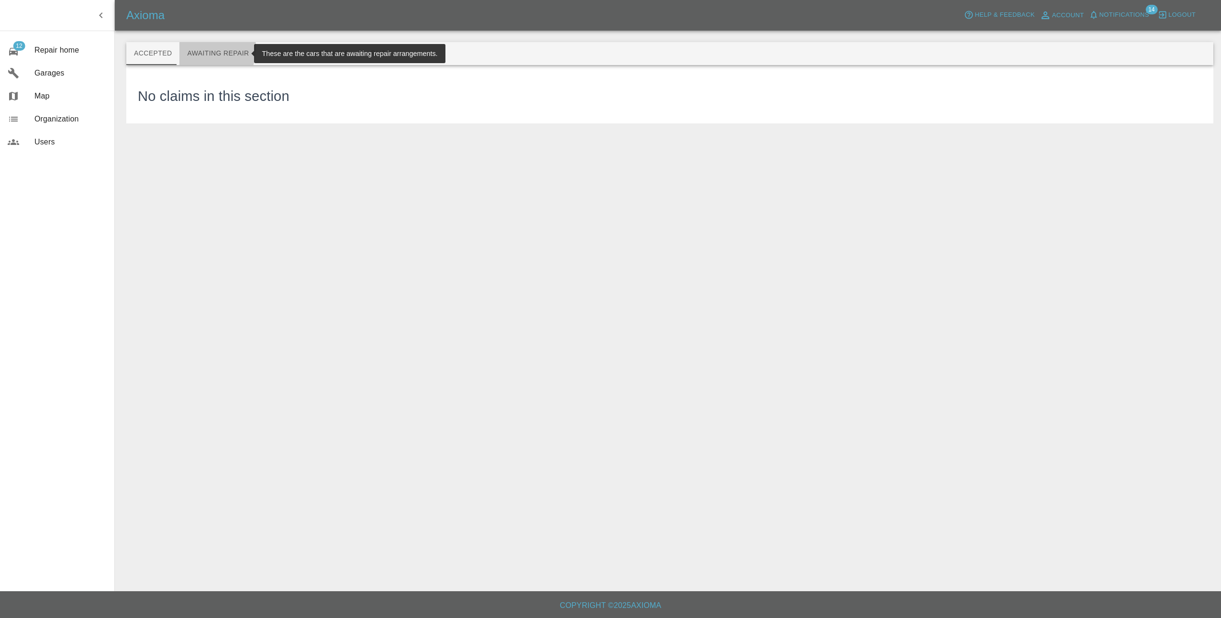
click at [195, 48] on button "Awaiting Repair" at bounding box center [217, 53] width 77 height 23
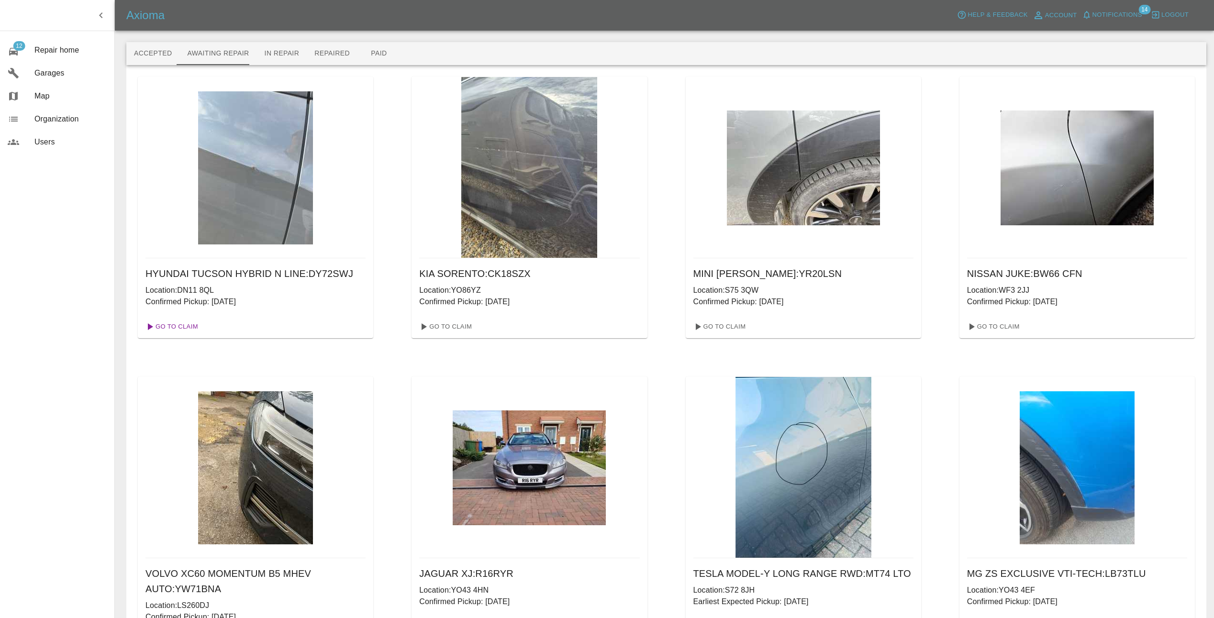
click at [172, 326] on link "Go To Claim" at bounding box center [171, 326] width 59 height 15
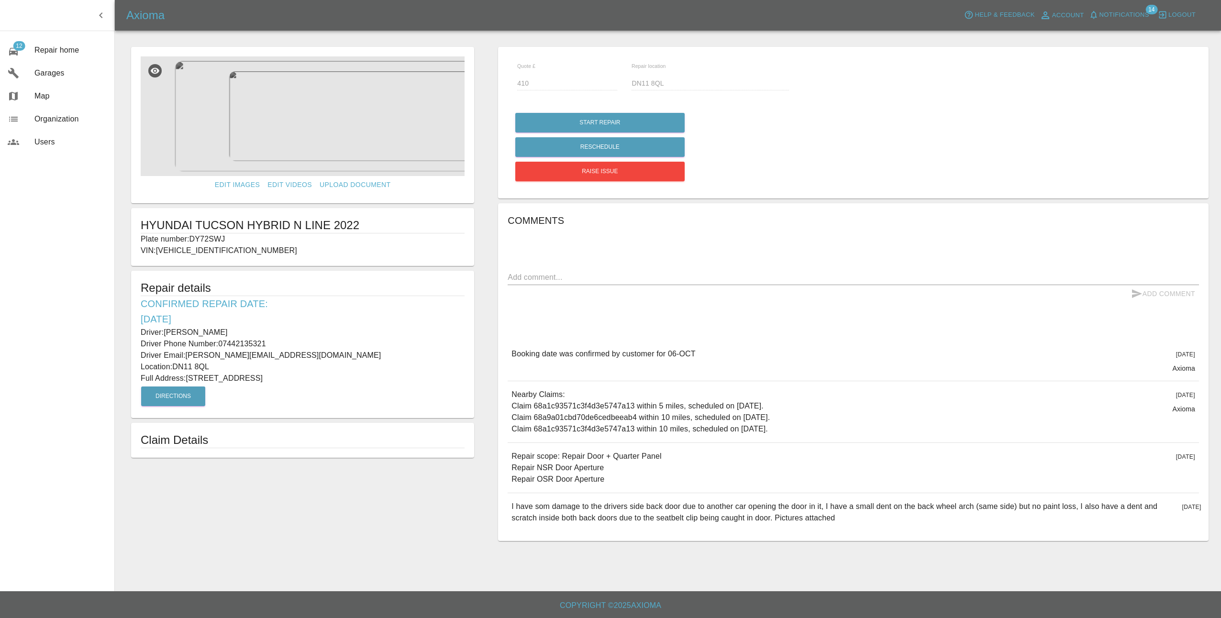
click at [306, 114] on img at bounding box center [303, 116] width 324 height 120
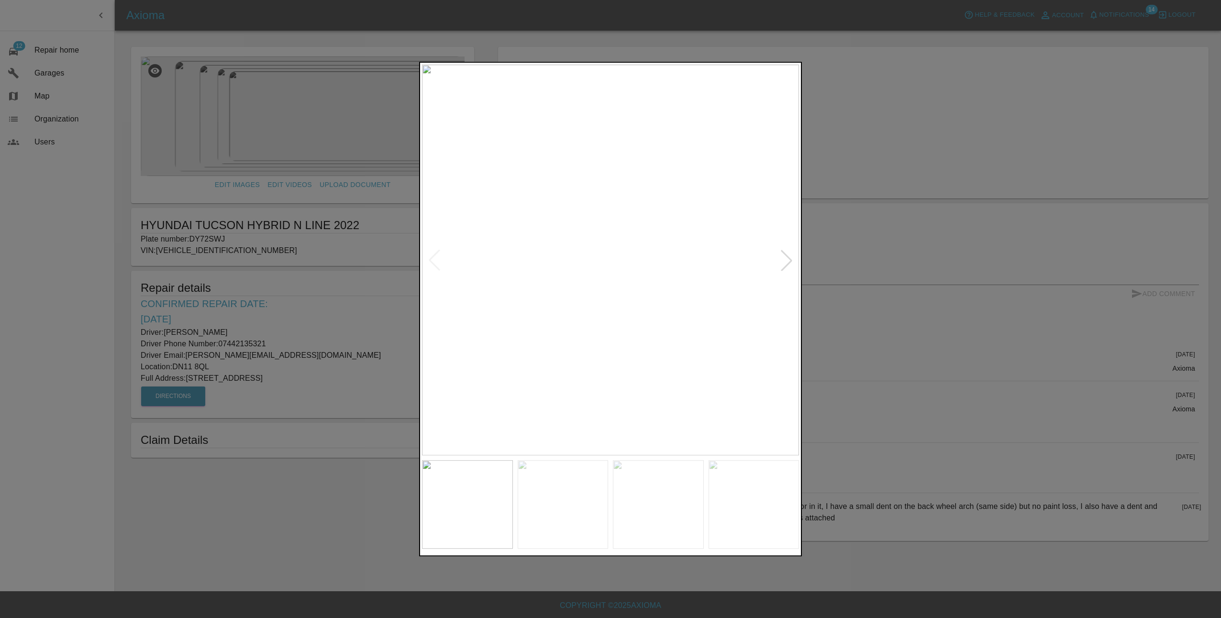
click at [789, 267] on div at bounding box center [786, 260] width 21 height 21
click at [789, 264] on div at bounding box center [786, 260] width 21 height 21
click at [789, 263] on div at bounding box center [786, 260] width 21 height 21
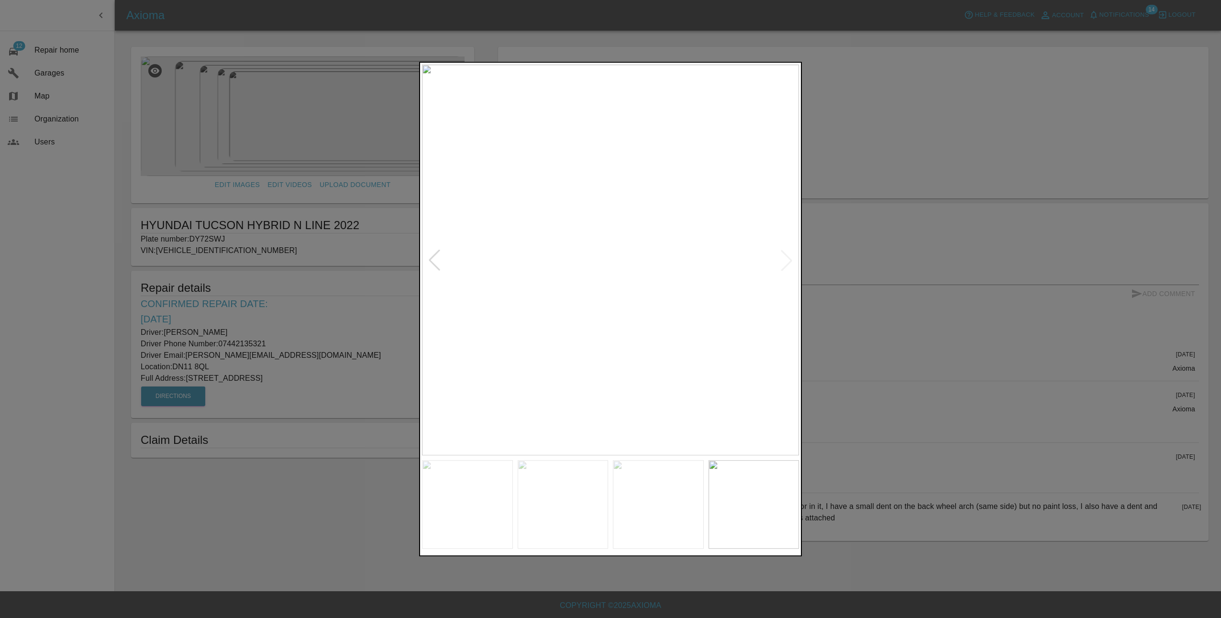
click at [787, 259] on img at bounding box center [610, 260] width 377 height 391
click at [827, 300] on div at bounding box center [610, 309] width 1221 height 618
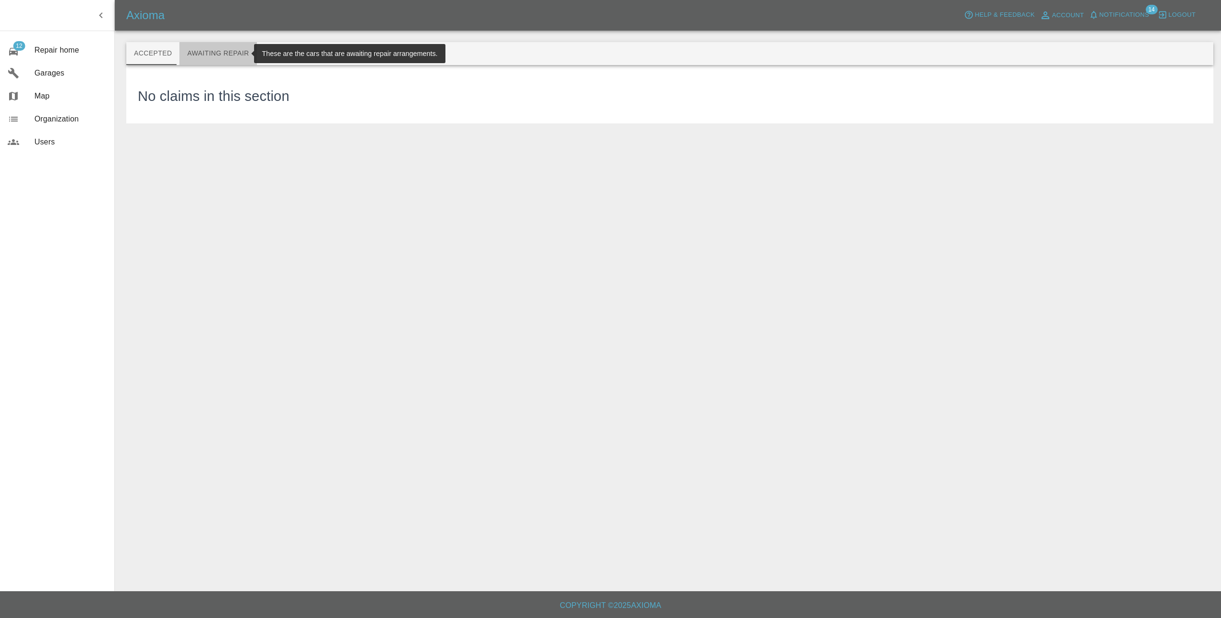
click at [225, 52] on button "Awaiting Repair" at bounding box center [217, 53] width 77 height 23
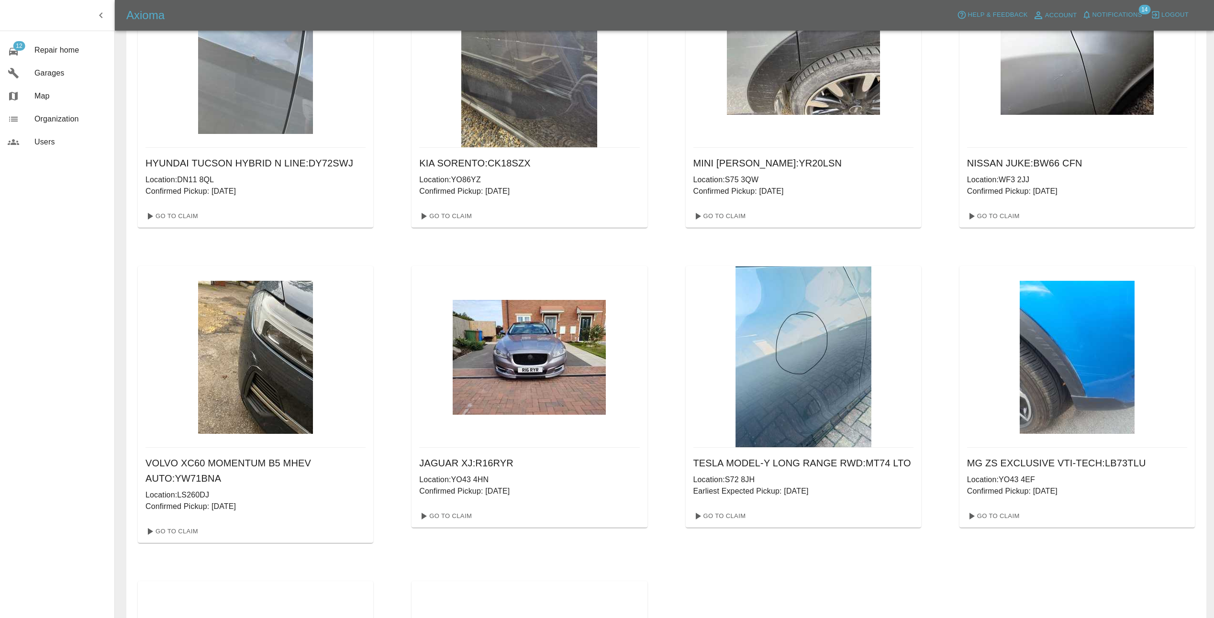
scroll to position [191, 0]
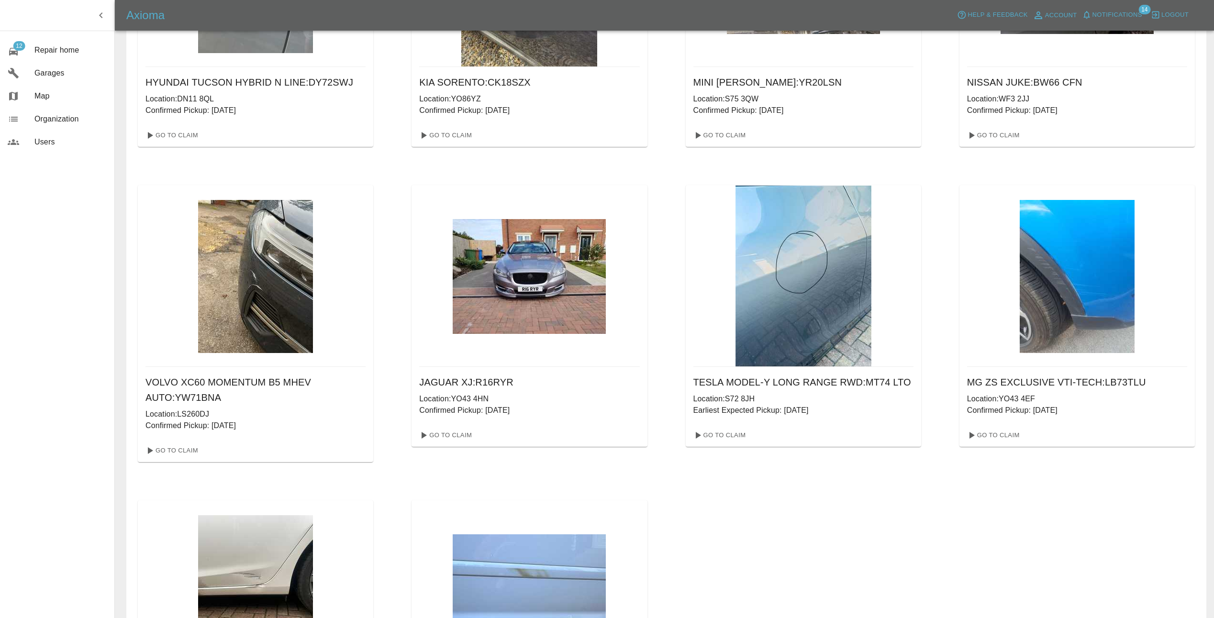
click at [212, 339] on img at bounding box center [255, 276] width 115 height 153
click at [187, 451] on link "Go To Claim" at bounding box center [171, 450] width 59 height 15
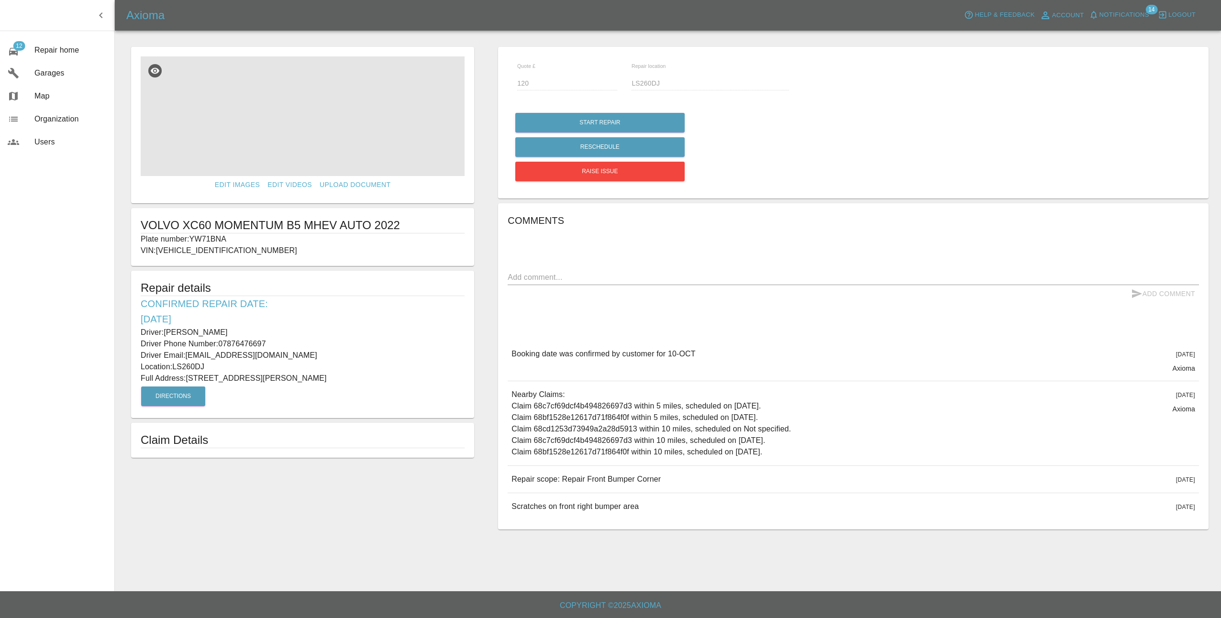
click at [318, 137] on img at bounding box center [303, 116] width 324 height 120
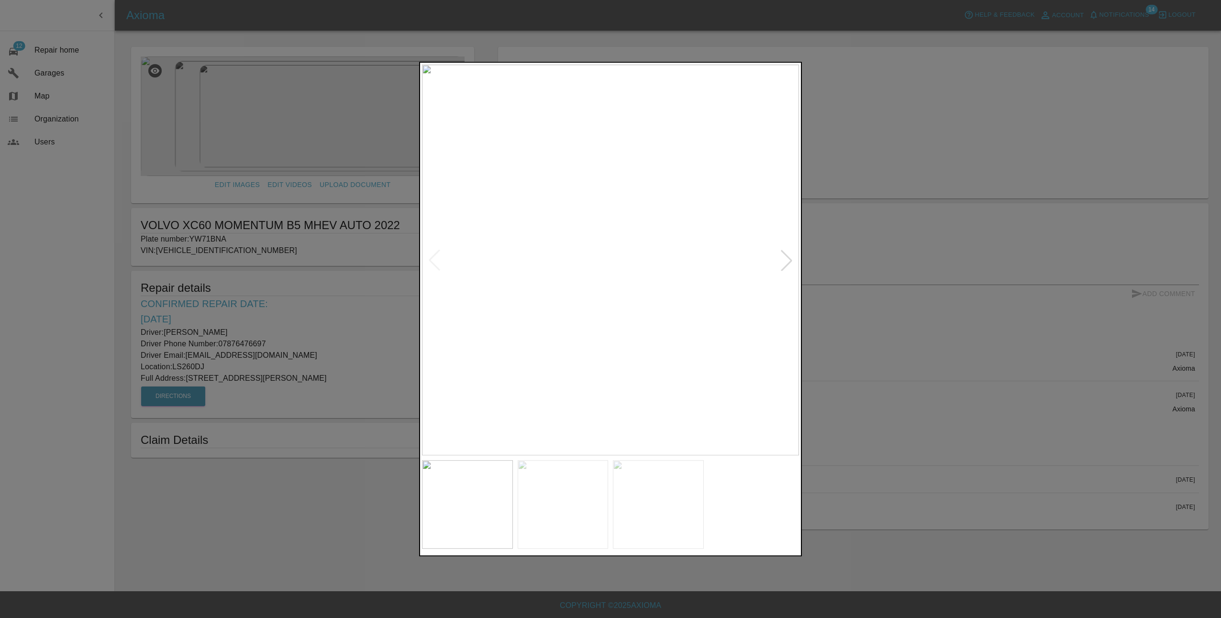
click at [788, 260] on div at bounding box center [786, 260] width 21 height 21
click at [789, 260] on div at bounding box center [786, 260] width 21 height 21
click at [789, 260] on img at bounding box center [610, 260] width 377 height 391
click at [900, 285] on div at bounding box center [610, 309] width 1221 height 618
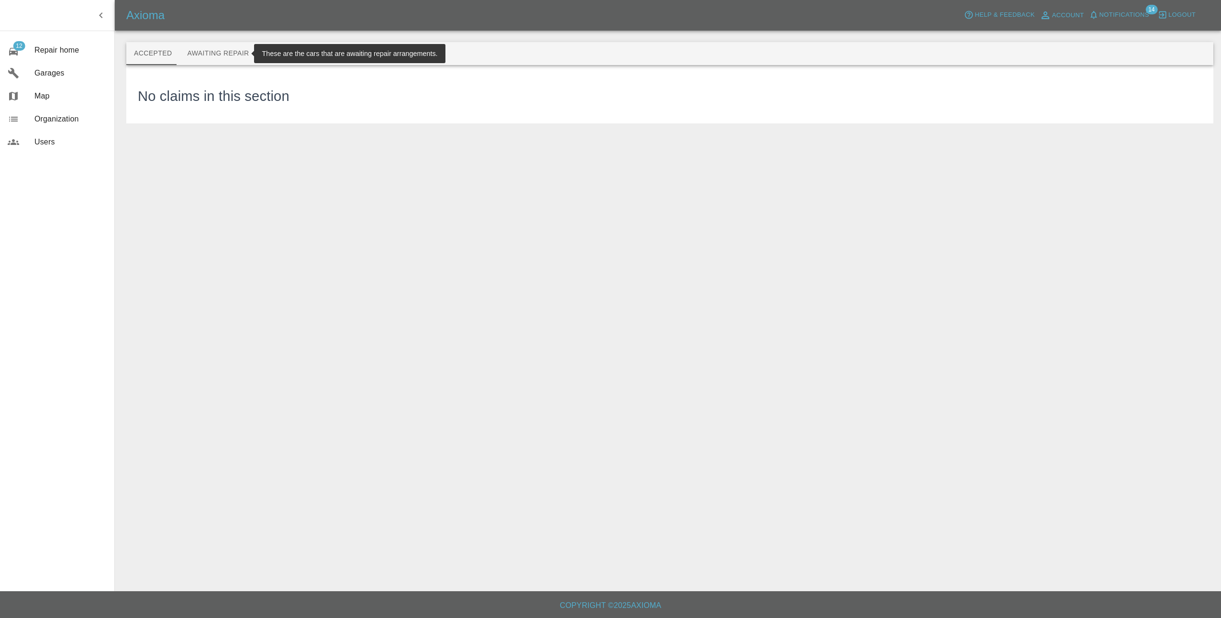
click at [232, 59] on button "Awaiting Repair" at bounding box center [217, 53] width 77 height 23
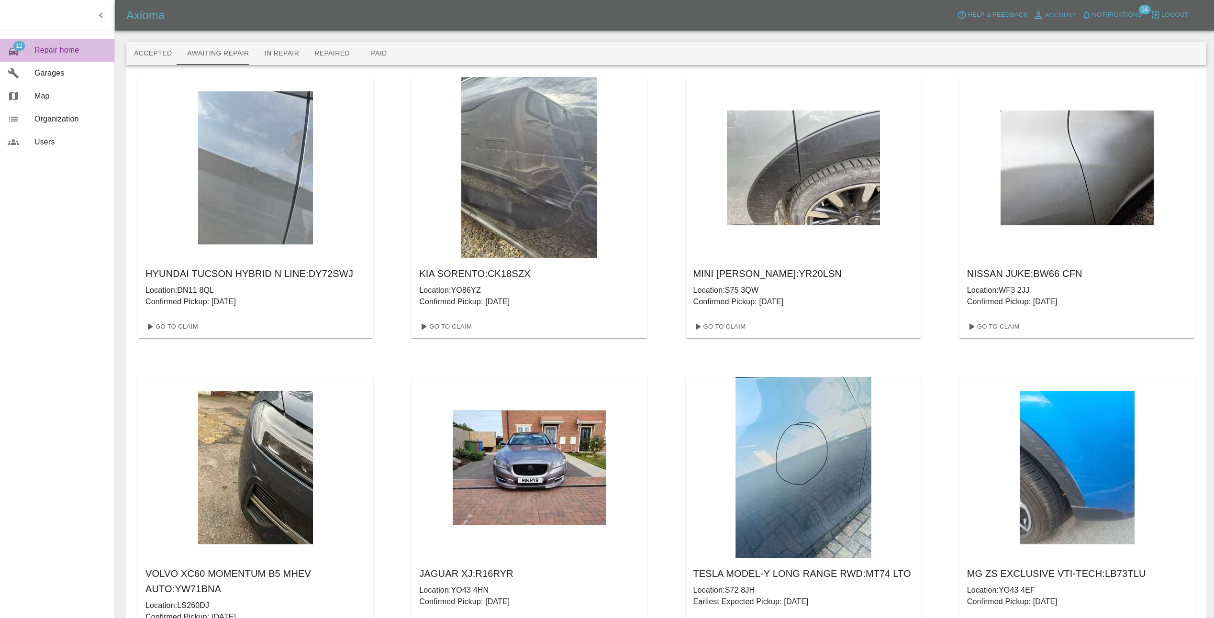
click at [24, 50] on div "12" at bounding box center [21, 51] width 27 height 14
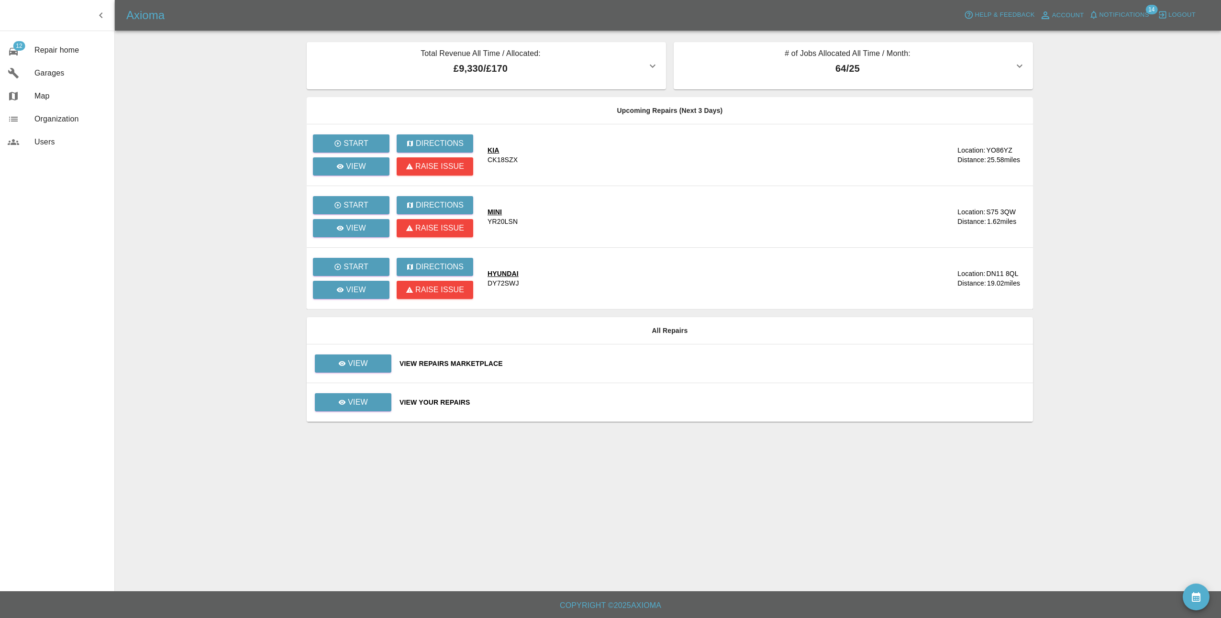
click at [503, 69] on p "£9,330 / £170" at bounding box center [480, 68] width 333 height 14
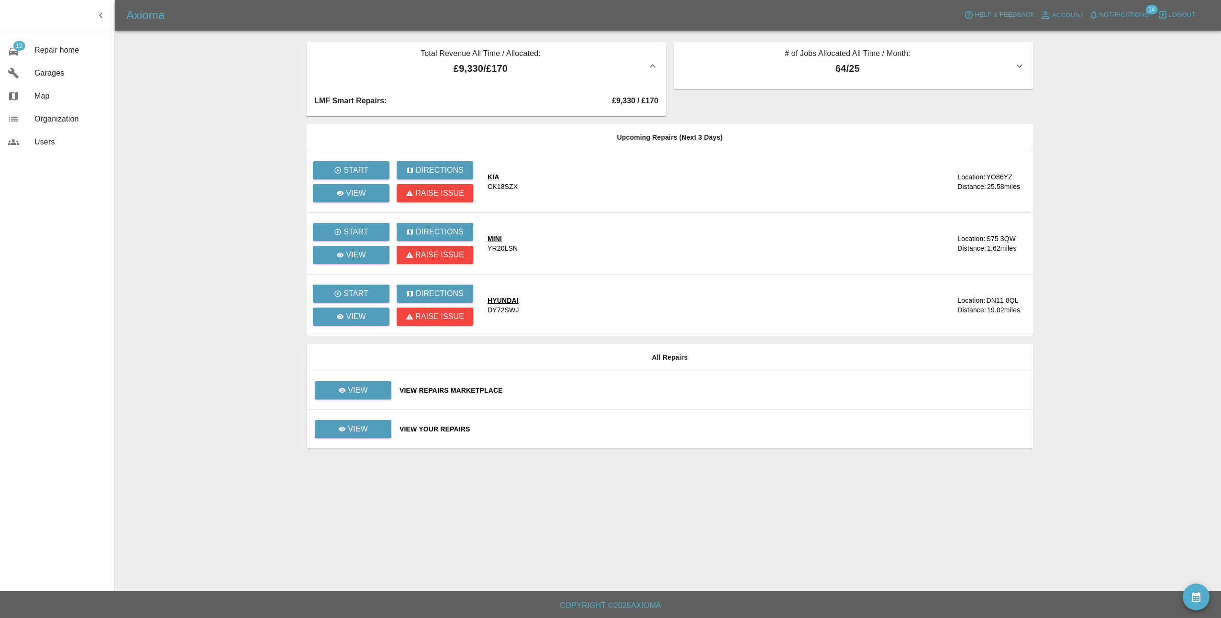
click at [503, 69] on p "£9,330 / £170" at bounding box center [480, 68] width 333 height 14
